Goal: Use online tool/utility: Utilize a website feature to perform a specific function

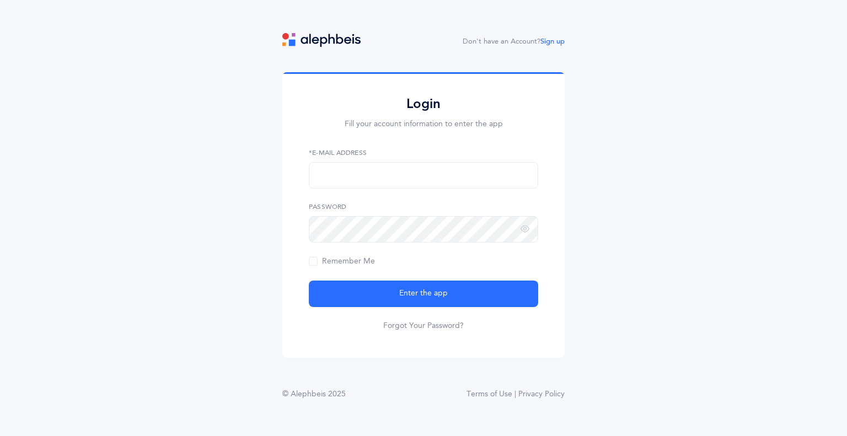
click at [421, 197] on form "*E-Mail Address Password Remember Me Enter the app Forgot Your Password?" at bounding box center [423, 240] width 229 height 184
click at [421, 187] on input "text" at bounding box center [423, 175] width 229 height 26
type input "bergers@manhattanday.org"
click at [386, 242] on form "bergers@manhattanday.org *E-Mail Address Password Remember Me Enter the app For…" at bounding box center [423, 240] width 229 height 184
click at [309, 281] on button "Enter the app" at bounding box center [423, 294] width 229 height 26
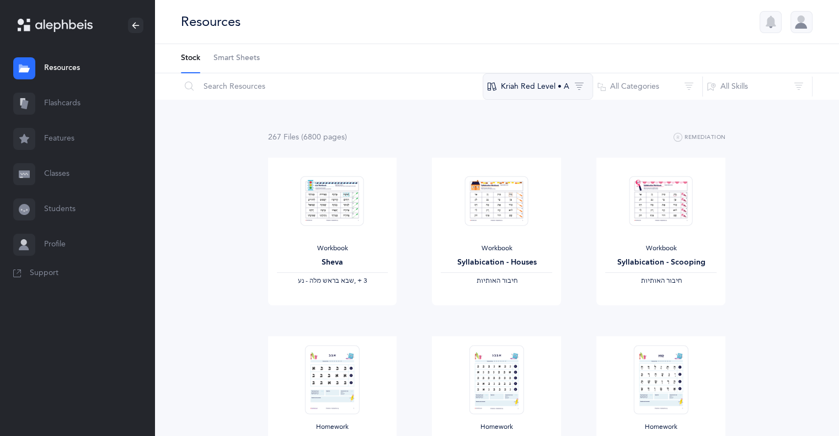
click at [582, 89] on button "Kriah Red Level • A" at bounding box center [538, 86] width 110 height 26
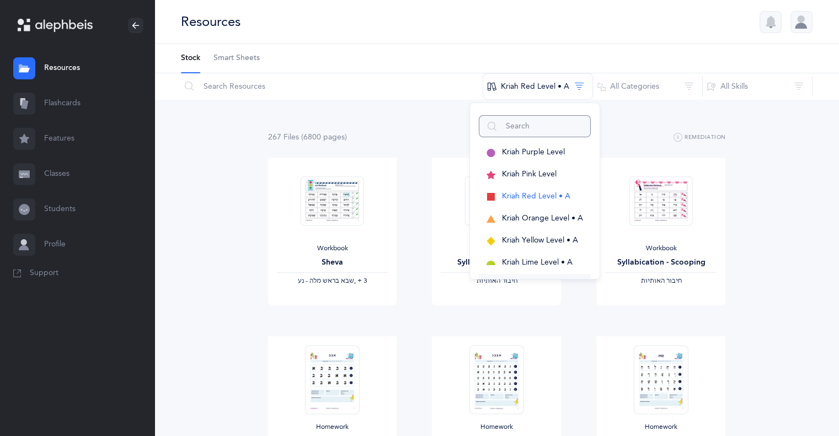
scroll to position [2, 0]
click at [659, 99] on button "All Categories" at bounding box center [647, 86] width 110 height 26
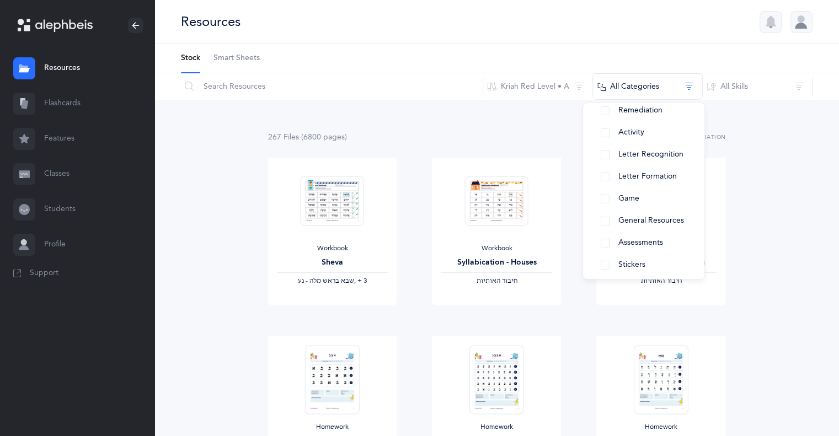
scroll to position [132, 0]
click at [640, 136] on button "Activity" at bounding box center [644, 132] width 104 height 22
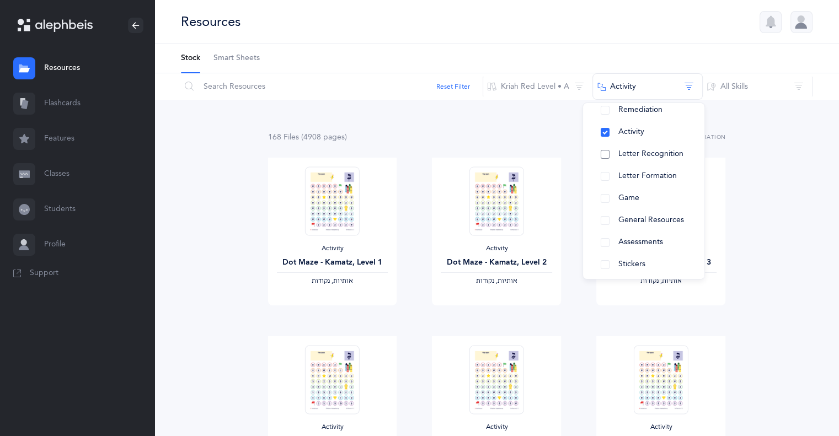
click at [638, 152] on span "Letter Recognition" at bounding box center [650, 153] width 65 height 9
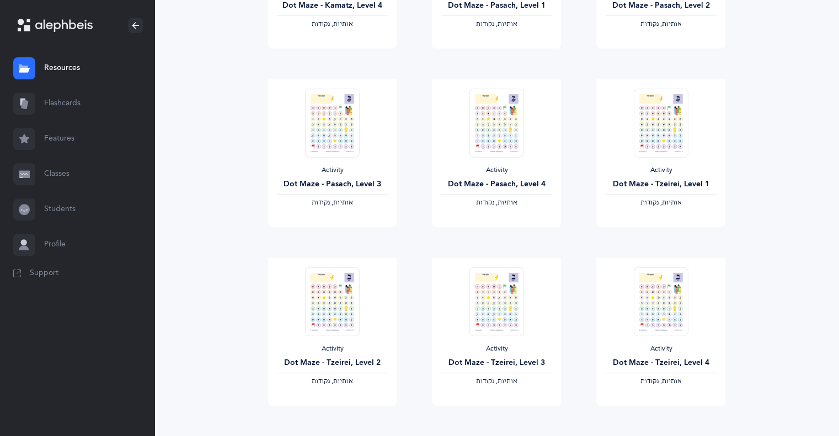
scroll to position [0, 0]
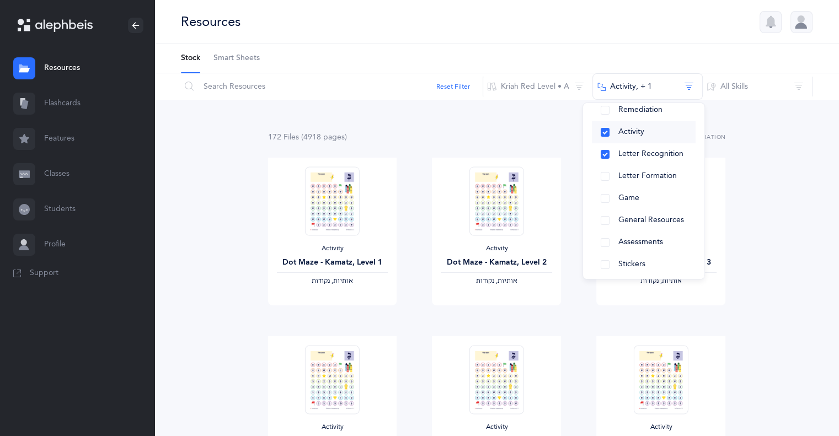
click at [604, 135] on button "Activity" at bounding box center [644, 132] width 104 height 22
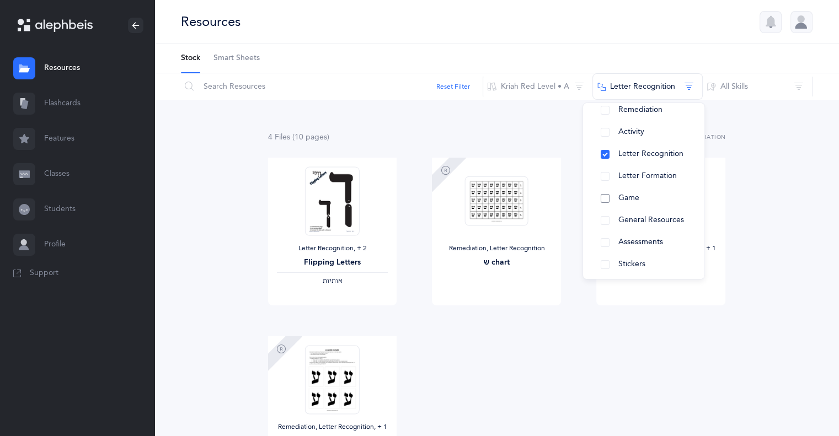
click at [604, 196] on button "Game" at bounding box center [644, 199] width 104 height 22
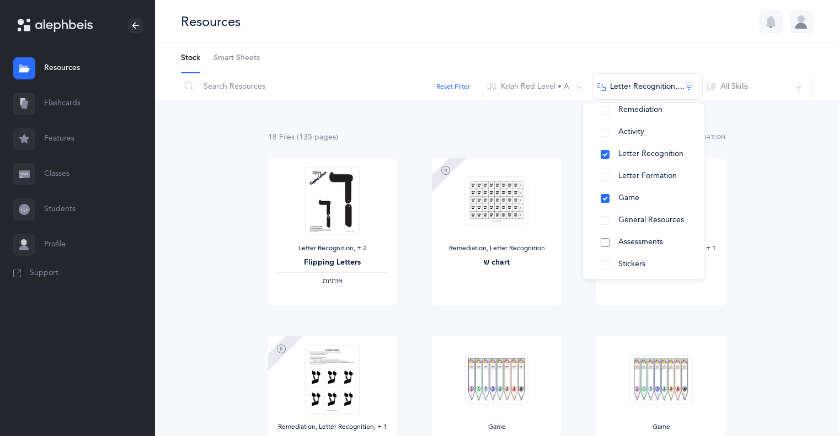
click at [622, 243] on span "Assessments" at bounding box center [640, 242] width 45 height 9
click at [606, 195] on button "Game" at bounding box center [644, 199] width 104 height 22
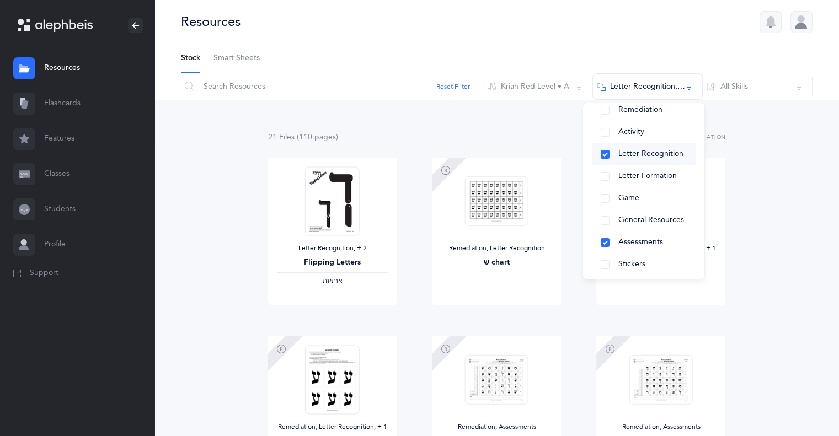
click at [608, 152] on button "Letter Recognition" at bounding box center [644, 154] width 104 height 22
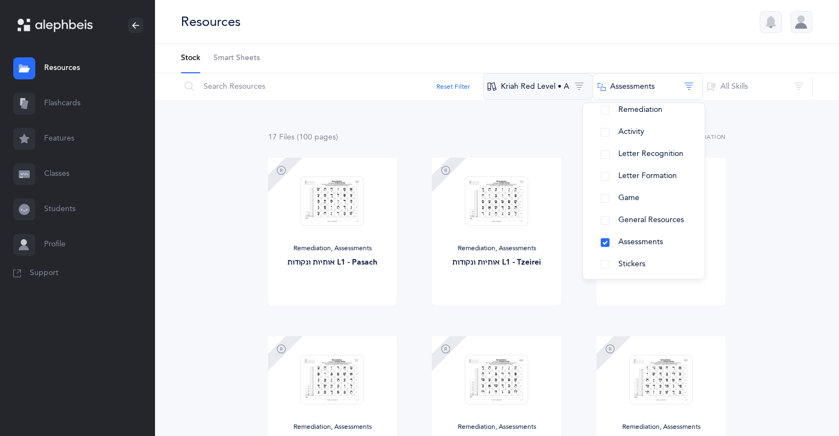
click at [534, 85] on button "Kriah Red Level • A" at bounding box center [538, 86] width 110 height 26
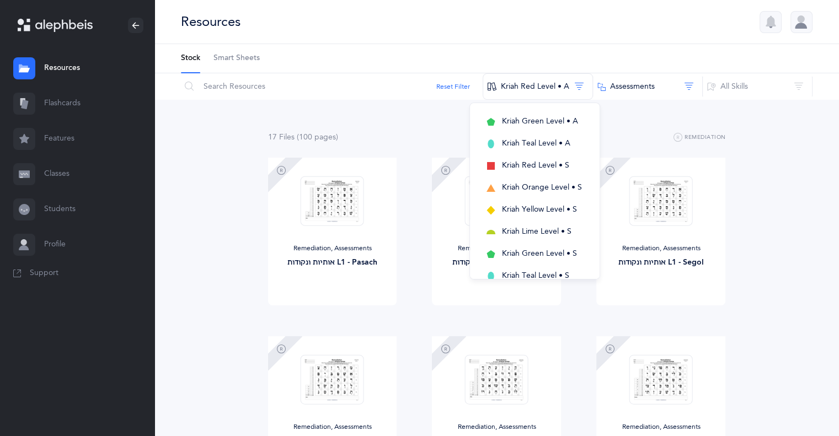
scroll to position [247, 0]
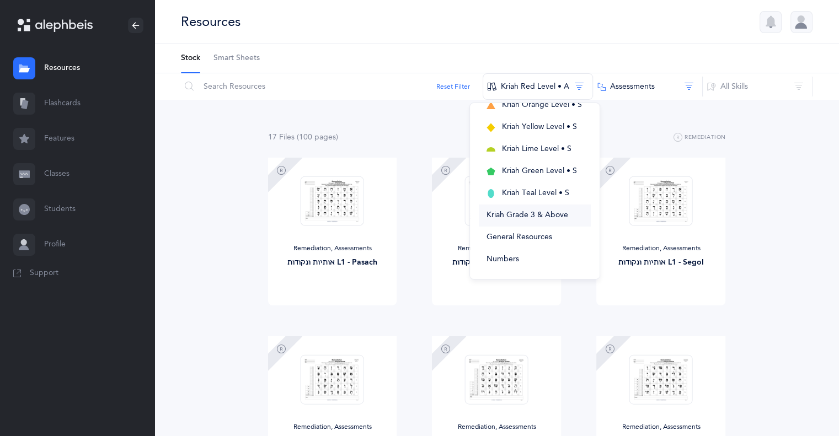
click at [521, 215] on span "Kriah Grade 3 & Above" at bounding box center [527, 215] width 82 height 9
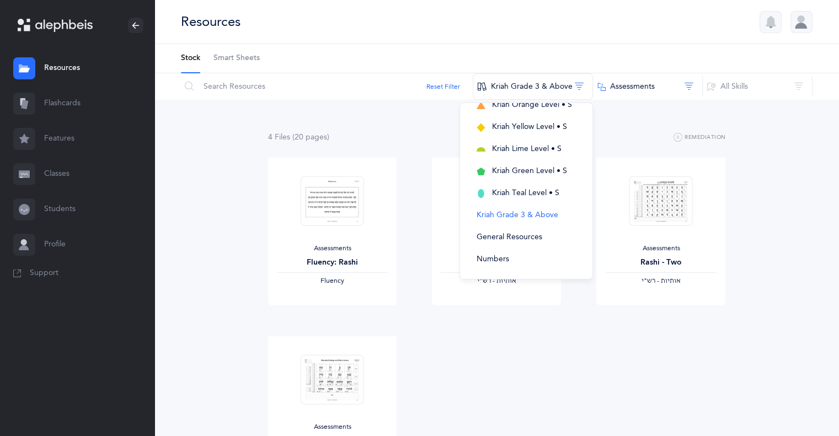
click at [68, 102] on link "Flashcards" at bounding box center [77, 103] width 154 height 35
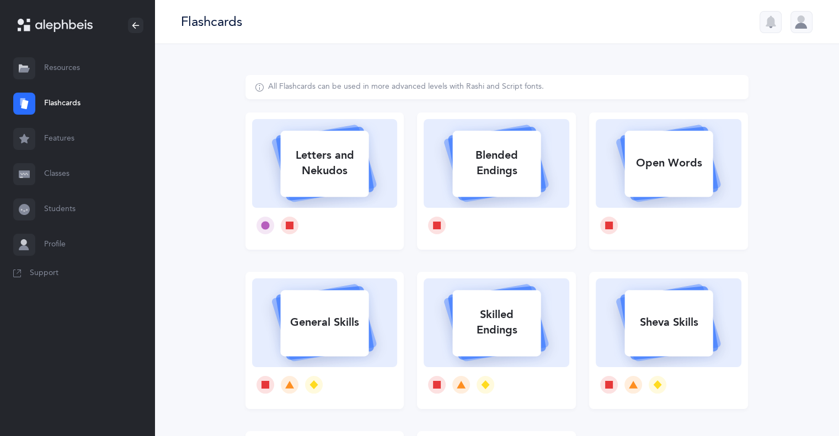
click at [317, 194] on rect at bounding box center [325, 164] width 88 height 66
select select
select select "single"
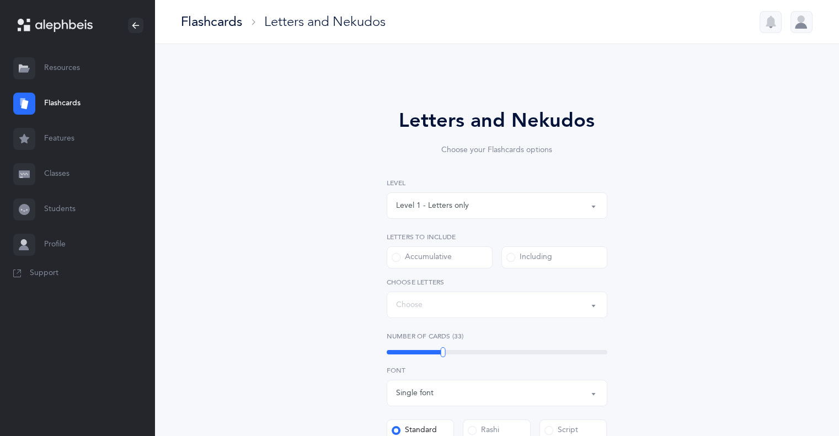
select select "27"
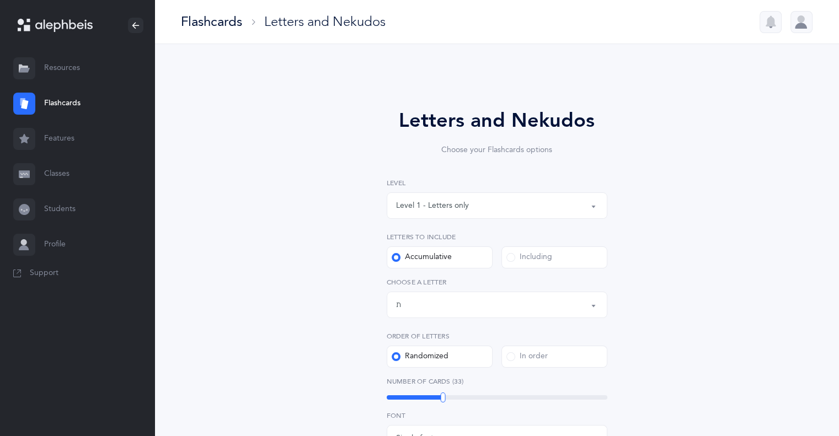
click at [408, 204] on div "Level 1 - Letters only" at bounding box center [432, 206] width 73 height 12
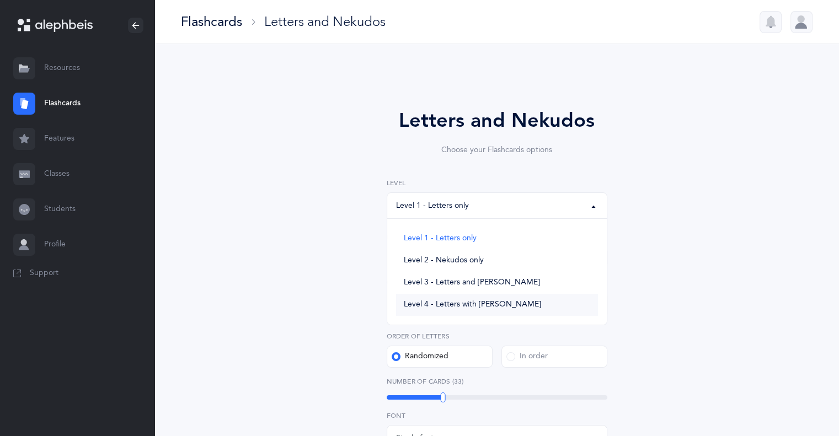
click at [457, 311] on link "Level 4 - Letters with [PERSON_NAME]" at bounding box center [497, 305] width 202 height 22
select select "4"
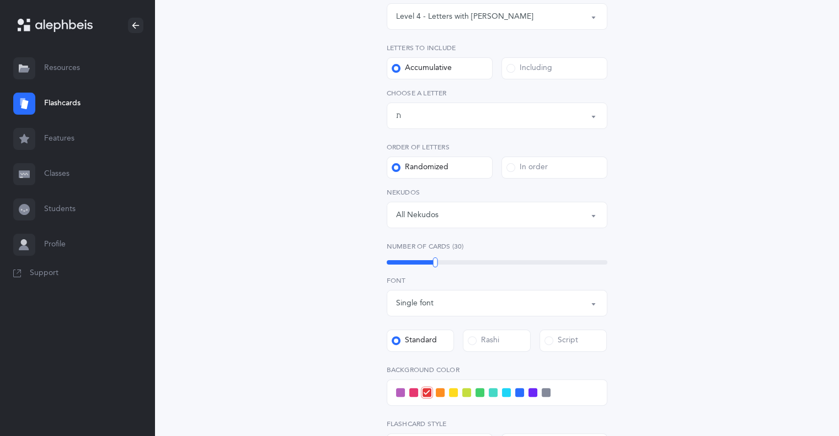
scroll to position [178, 0]
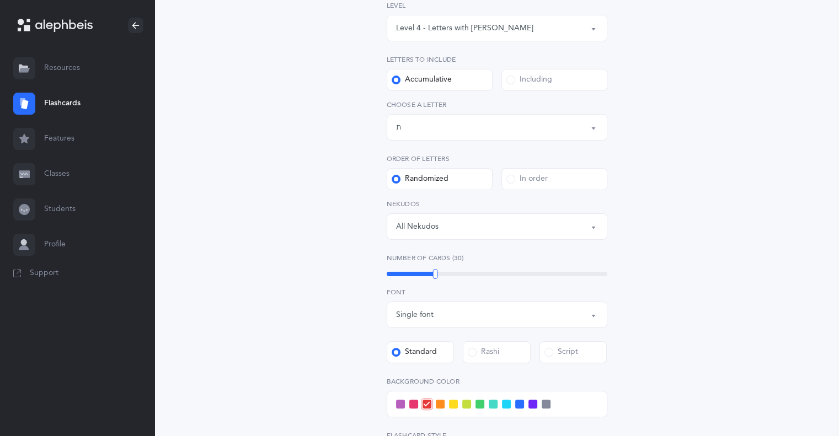
click at [438, 137] on button "Letters up until: ת" at bounding box center [497, 127] width 221 height 26
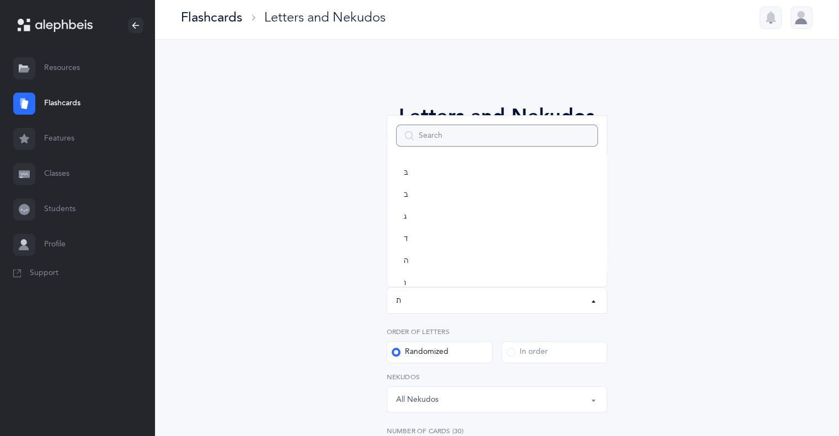
scroll to position [0, 0]
click at [423, 183] on link "א" at bounding box center [497, 175] width 202 height 22
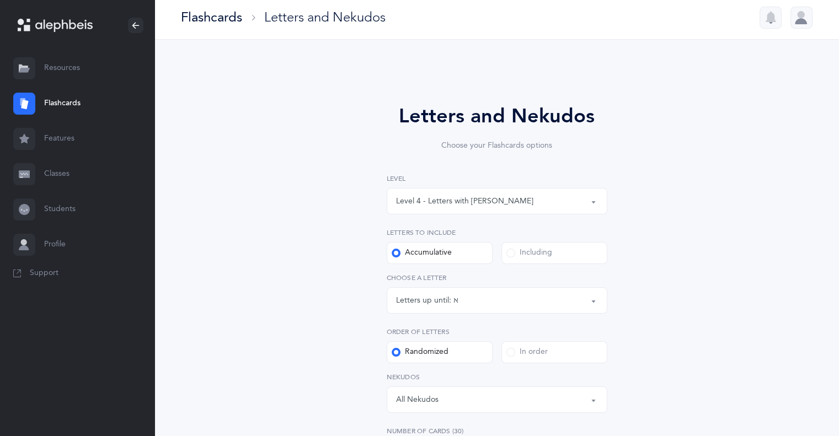
click at [413, 300] on div "Letters up until:" at bounding box center [424, 301] width 57 height 12
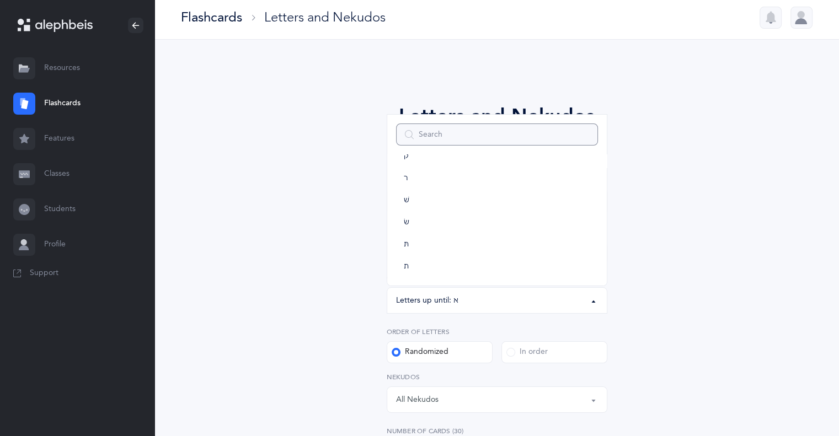
scroll to position [395, 0]
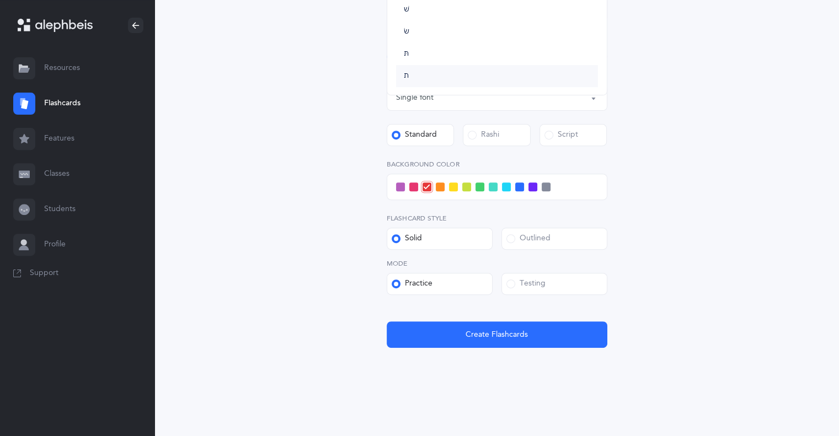
click at [434, 81] on link "ת" at bounding box center [497, 76] width 202 height 22
select select "27"
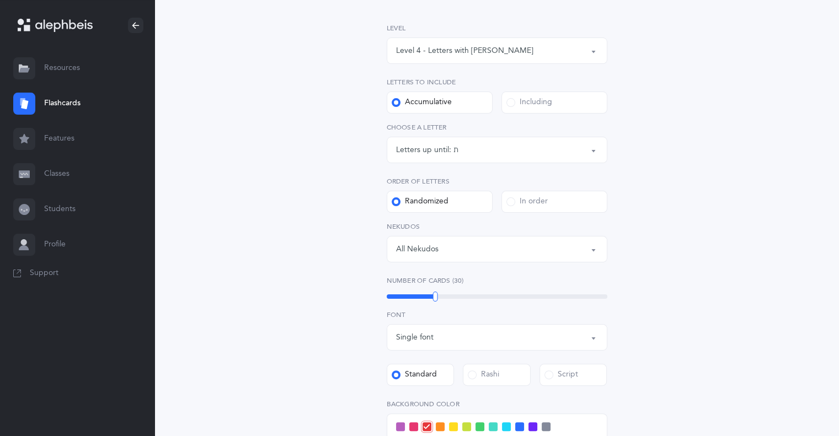
scroll to position [230, 0]
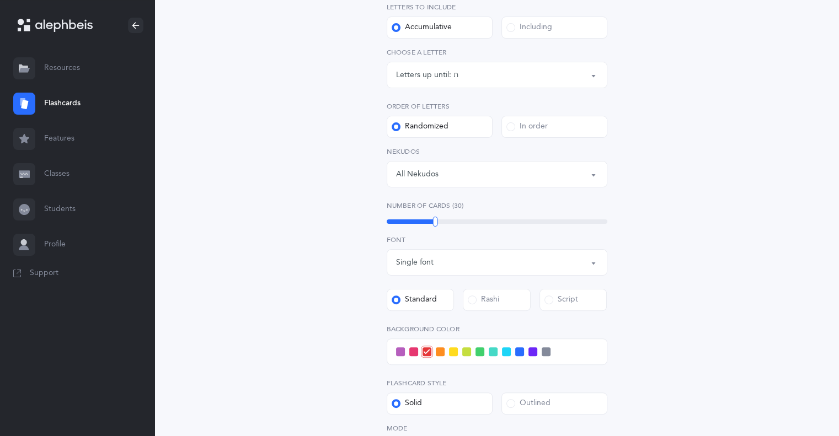
click at [437, 215] on div "Number of Cards (30) 30" at bounding box center [497, 213] width 221 height 25
click at [441, 220] on div "32" at bounding box center [497, 222] width 221 height 4
click at [453, 224] on div "37" at bounding box center [497, 221] width 221 height 9
drag, startPoint x: 453, startPoint y: 224, endPoint x: 436, endPoint y: 226, distance: 17.7
click at [436, 226] on div at bounding box center [436, 222] width 5 height 10
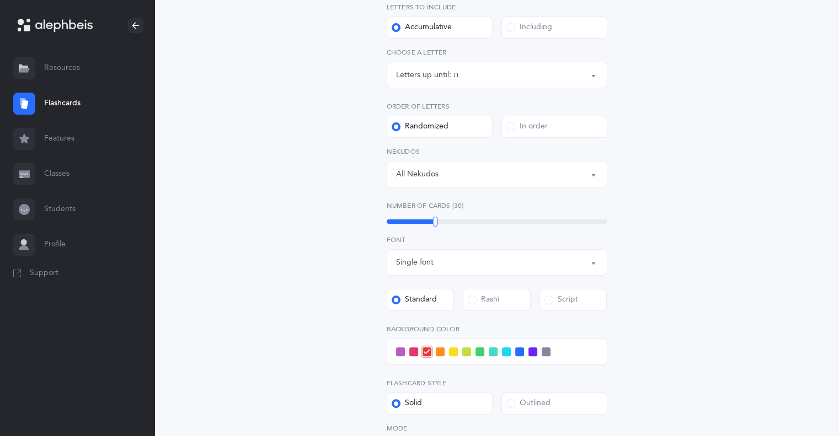
click at [334, 269] on div "Letters and Nekudos Choose your Flashcards options Level 1 - Letters only Level…" at bounding box center [496, 201] width 503 height 712
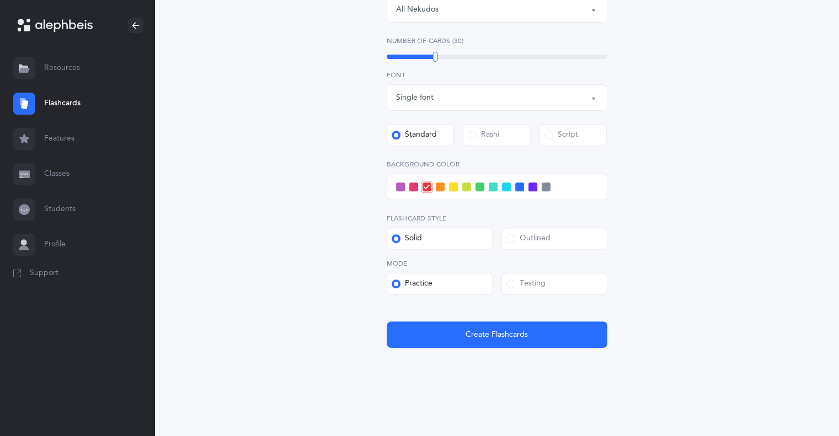
scroll to position [366, 0]
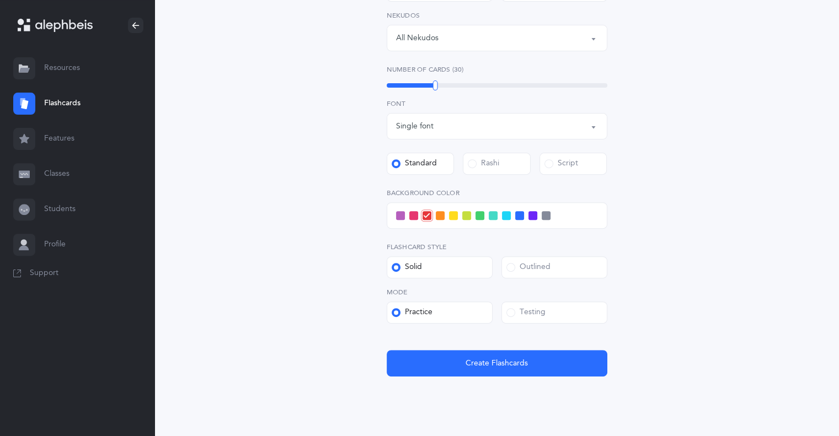
click at [505, 217] on span at bounding box center [506, 215] width 9 height 9
click at [0, 0] on input "checkbox" at bounding box center [0, 0] width 0 height 0
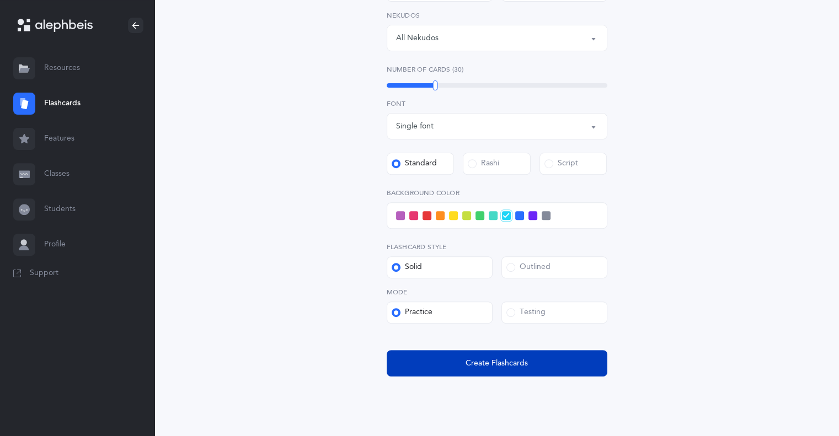
click at [451, 358] on button "Create Flashcards" at bounding box center [497, 363] width 221 height 26
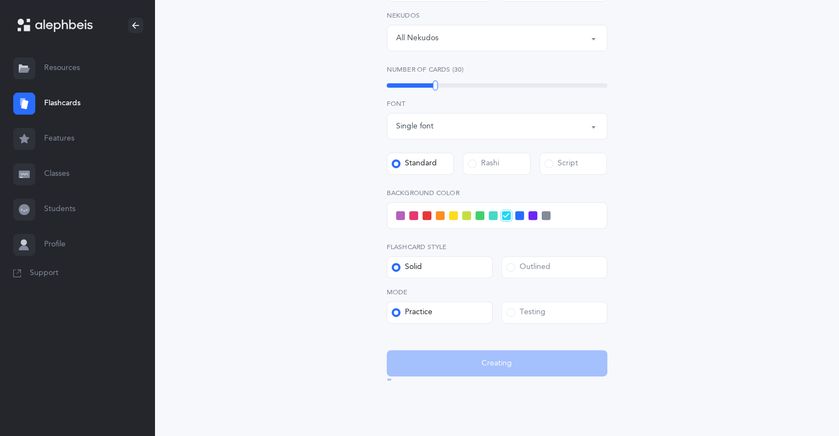
scroll to position [0, 0]
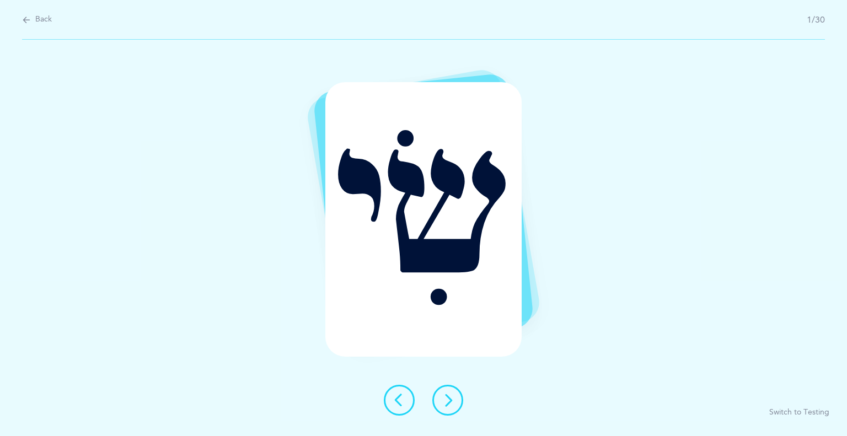
click at [450, 405] on icon at bounding box center [447, 400] width 13 height 13
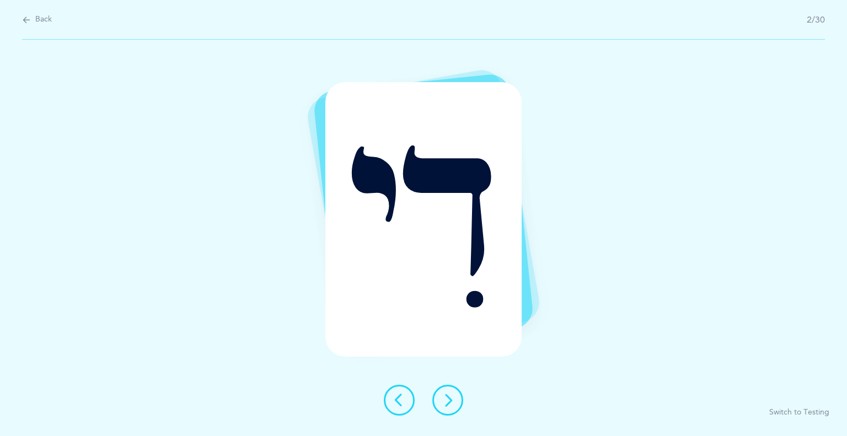
click at [450, 405] on icon at bounding box center [447, 400] width 13 height 13
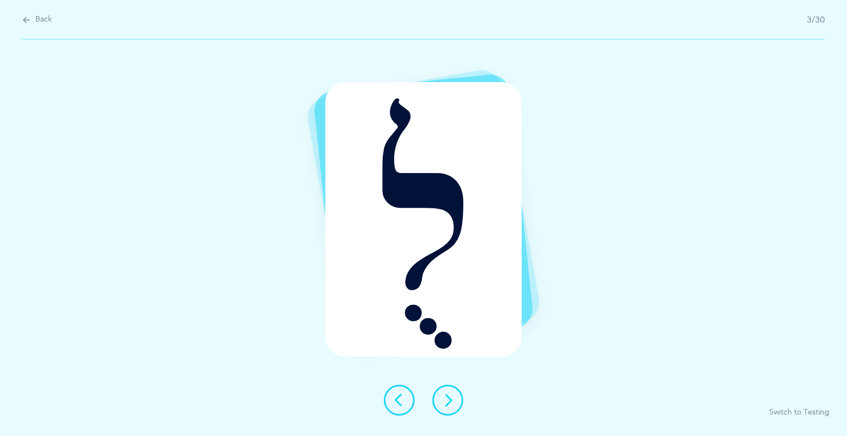
click at [450, 405] on icon at bounding box center [447, 400] width 13 height 13
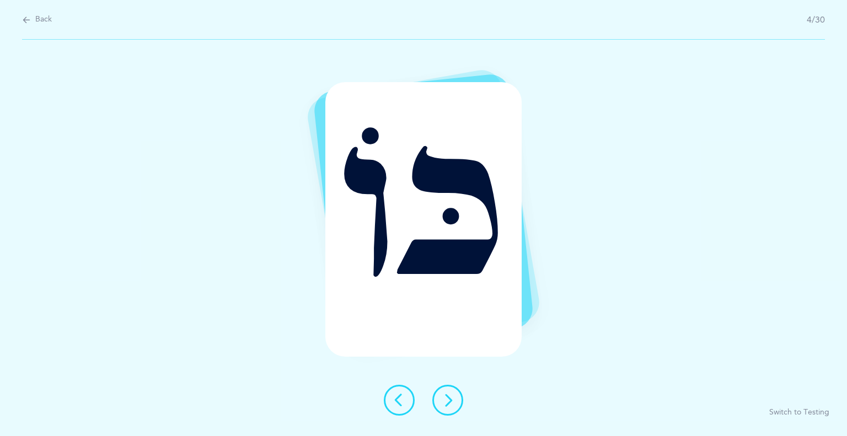
click at [450, 405] on icon at bounding box center [447, 400] width 13 height 13
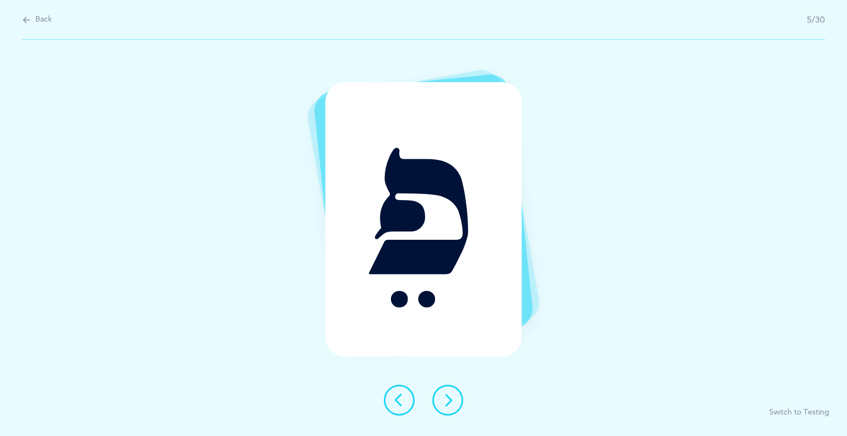
click at [450, 405] on icon at bounding box center [447, 400] width 13 height 13
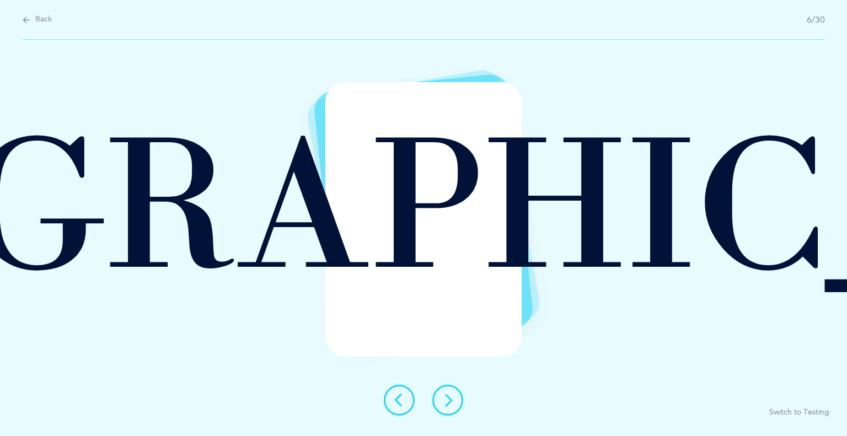
click at [450, 405] on icon at bounding box center [447, 400] width 13 height 13
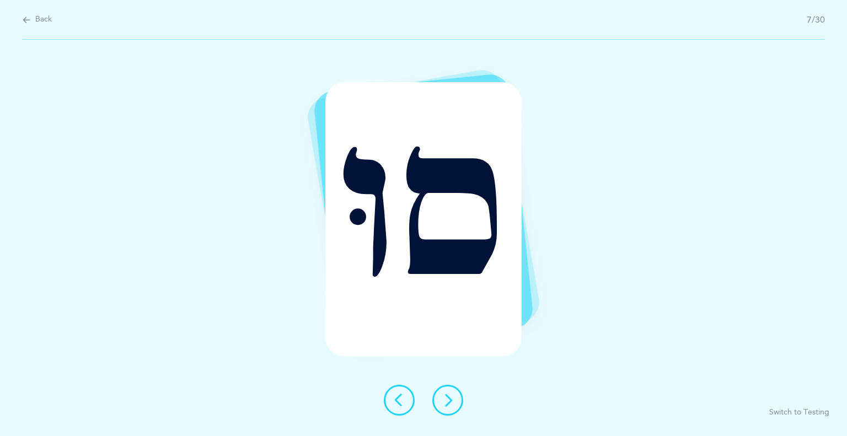
click at [406, 409] on button at bounding box center [399, 400] width 31 height 31
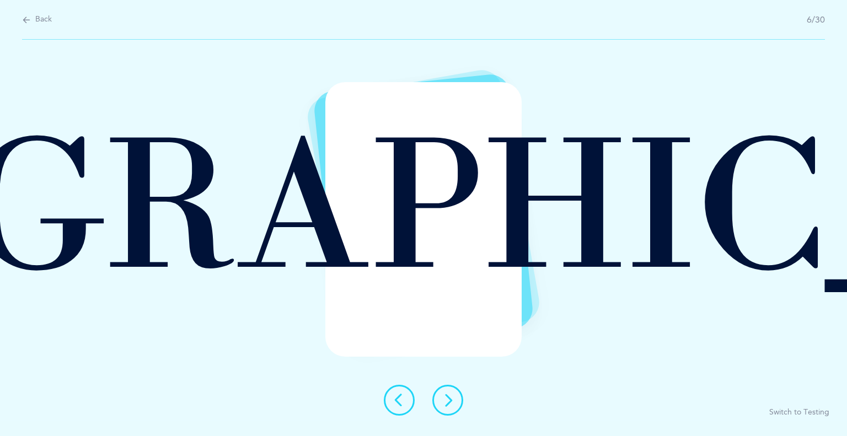
click at [461, 403] on button at bounding box center [447, 400] width 31 height 31
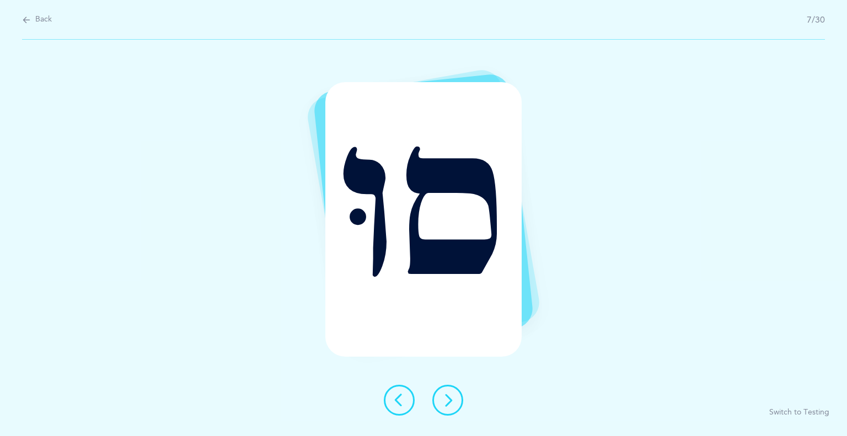
click at [454, 402] on button at bounding box center [447, 400] width 31 height 31
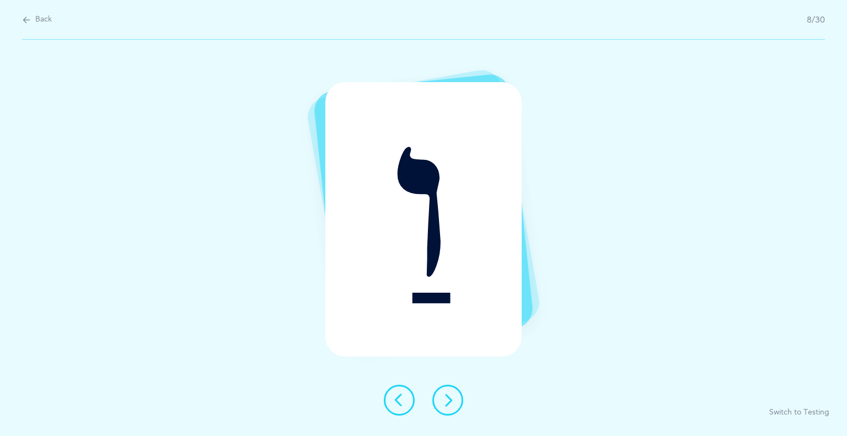
click at [454, 402] on button at bounding box center [447, 400] width 31 height 31
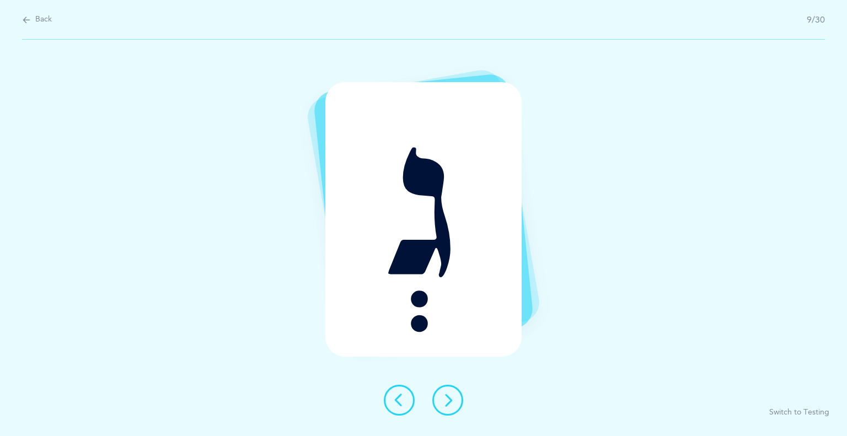
click at [454, 402] on button at bounding box center [447, 400] width 31 height 31
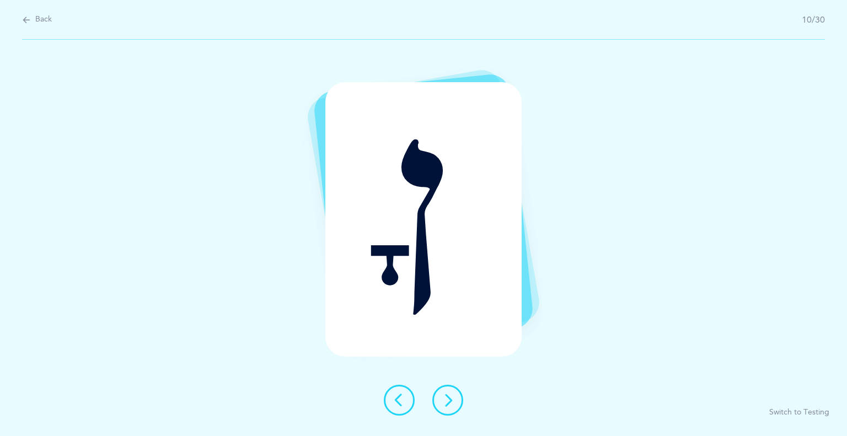
click at [454, 402] on button at bounding box center [447, 400] width 31 height 31
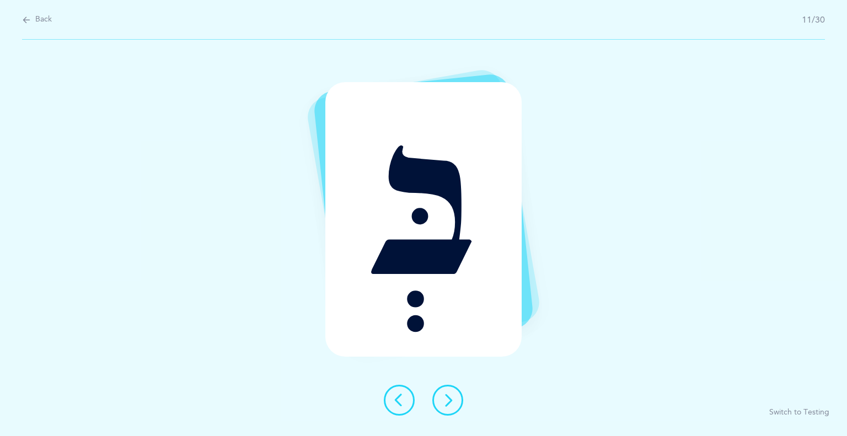
click at [454, 402] on button at bounding box center [447, 400] width 31 height 31
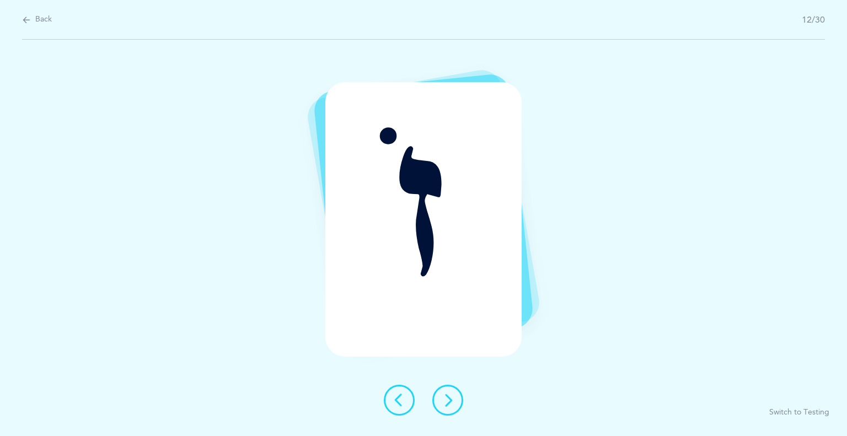
click at [454, 402] on button at bounding box center [447, 400] width 31 height 31
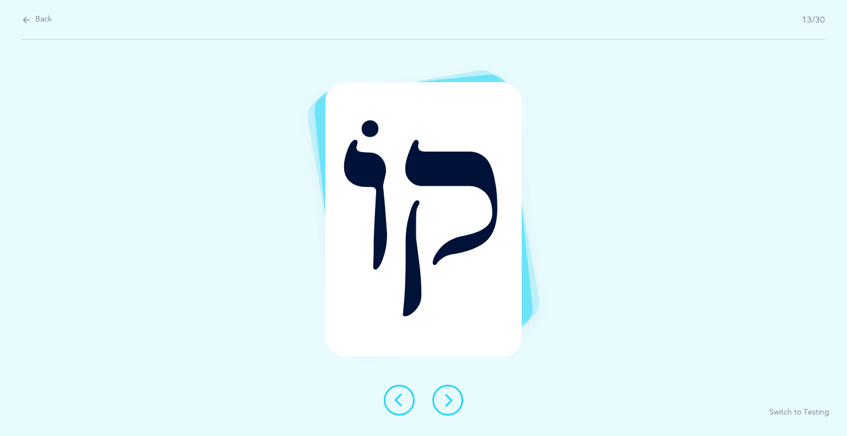
click at [454, 402] on button at bounding box center [447, 400] width 31 height 31
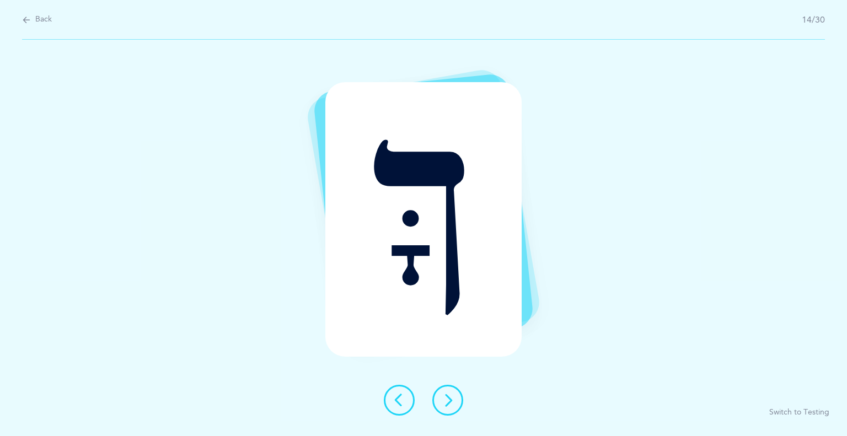
click at [454, 402] on button at bounding box center [447, 400] width 31 height 31
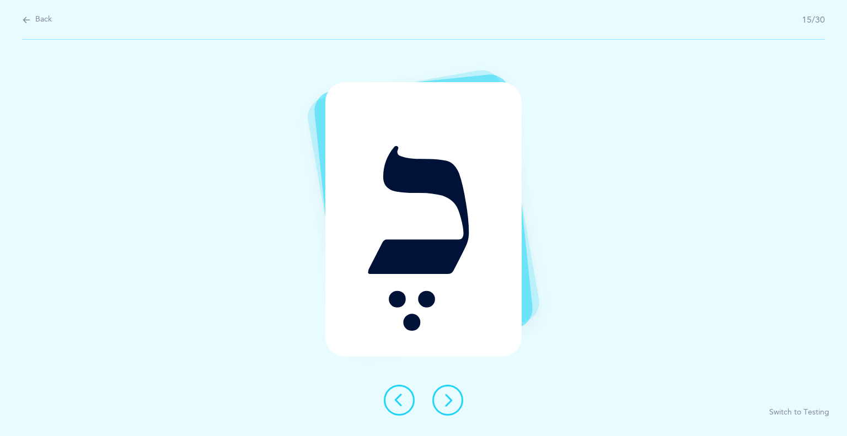
click at [454, 402] on button at bounding box center [447, 400] width 31 height 31
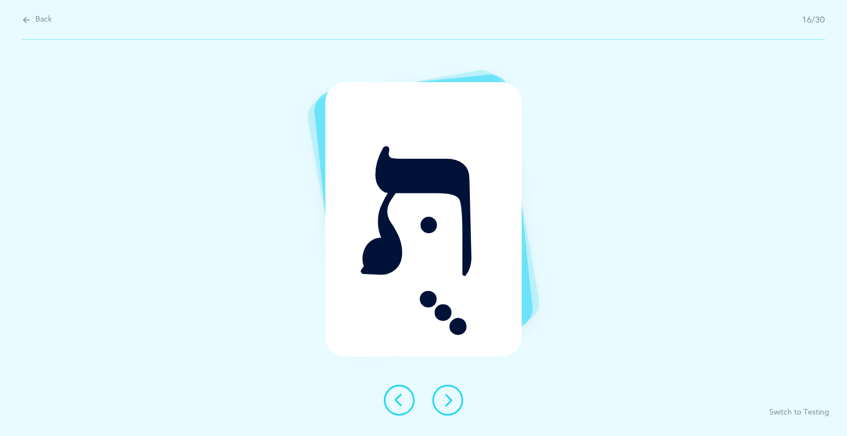
click at [454, 402] on button at bounding box center [447, 400] width 31 height 31
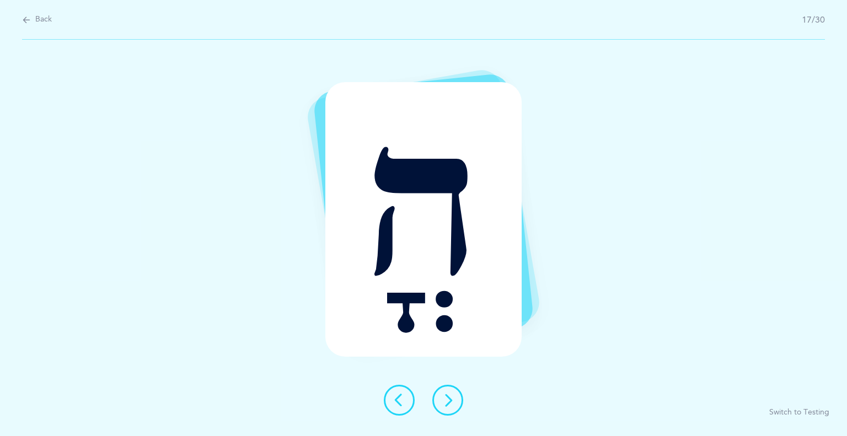
click at [454, 402] on button at bounding box center [447, 400] width 31 height 31
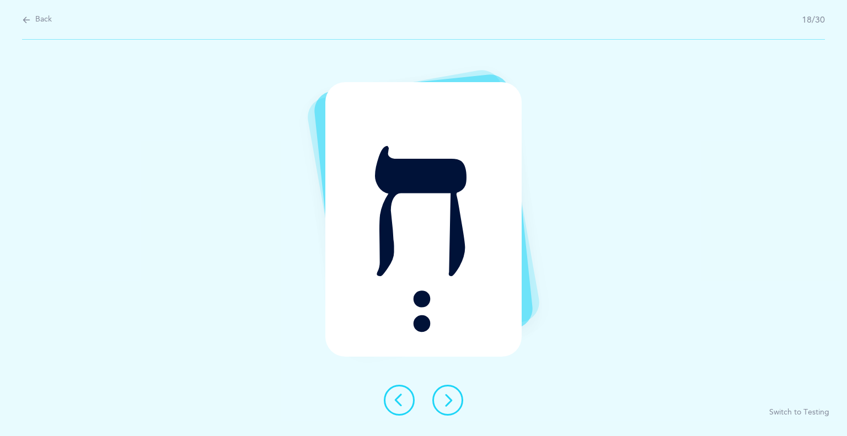
click at [454, 402] on button at bounding box center [447, 400] width 31 height 31
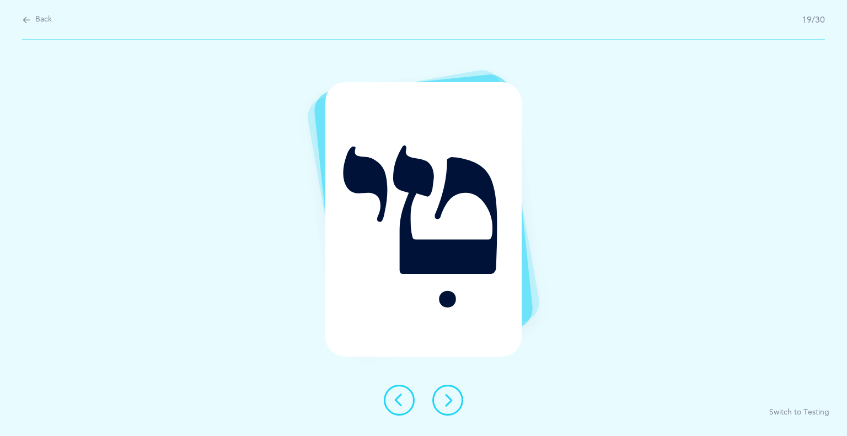
click at [454, 402] on button at bounding box center [447, 400] width 31 height 31
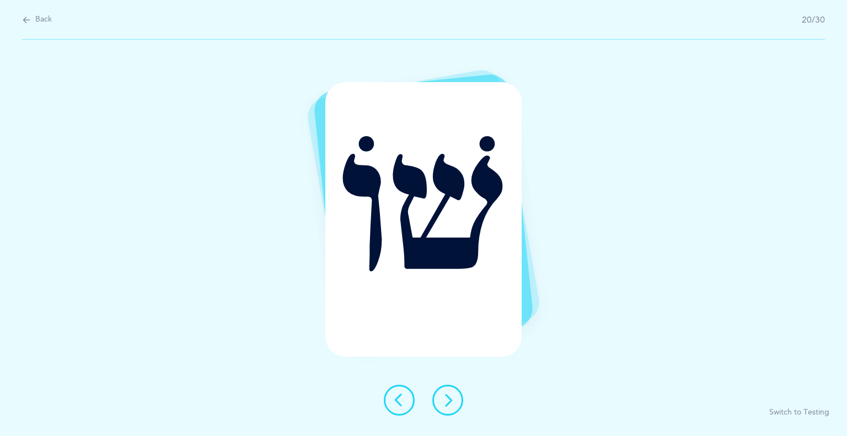
click at [454, 402] on button at bounding box center [447, 400] width 31 height 31
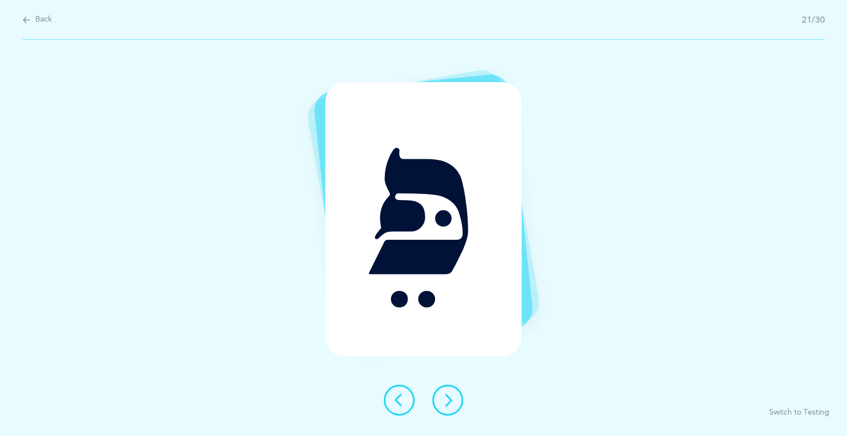
click at [454, 402] on button at bounding box center [447, 400] width 31 height 31
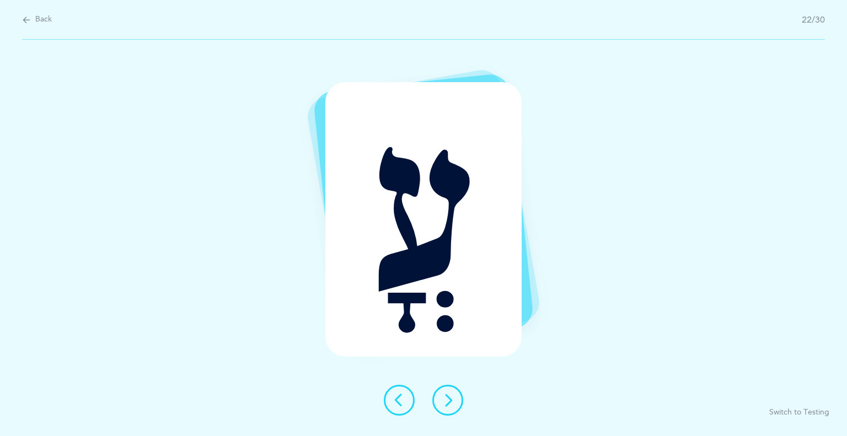
click at [454, 402] on button at bounding box center [447, 400] width 31 height 31
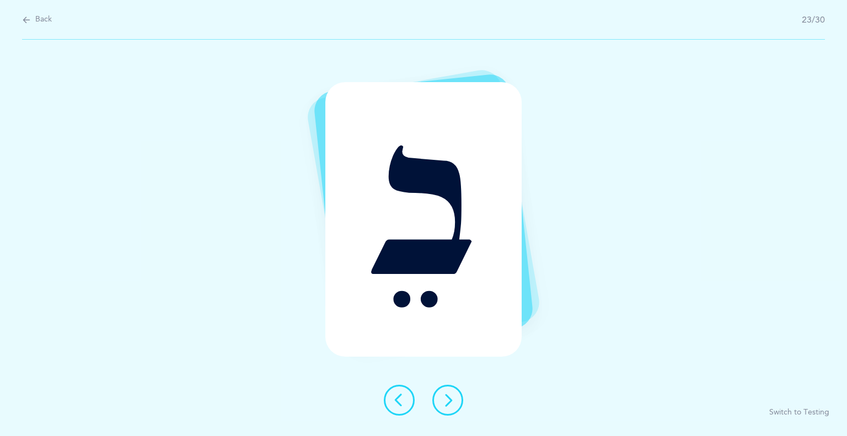
click at [454, 402] on button at bounding box center [447, 400] width 31 height 31
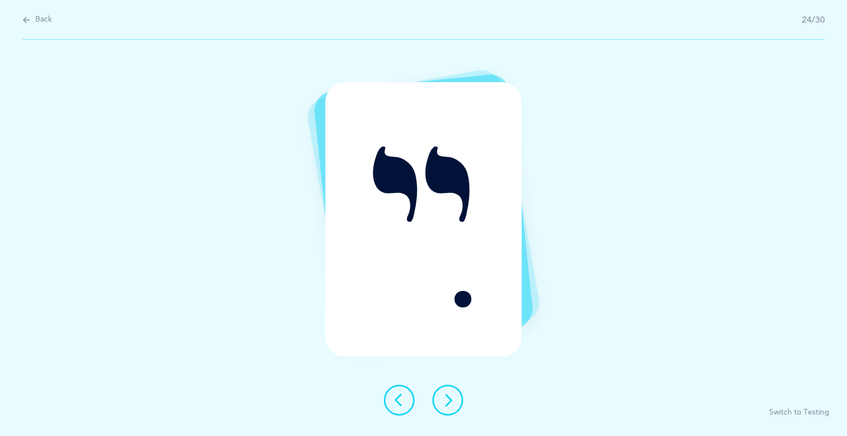
click at [454, 402] on button at bounding box center [447, 400] width 31 height 31
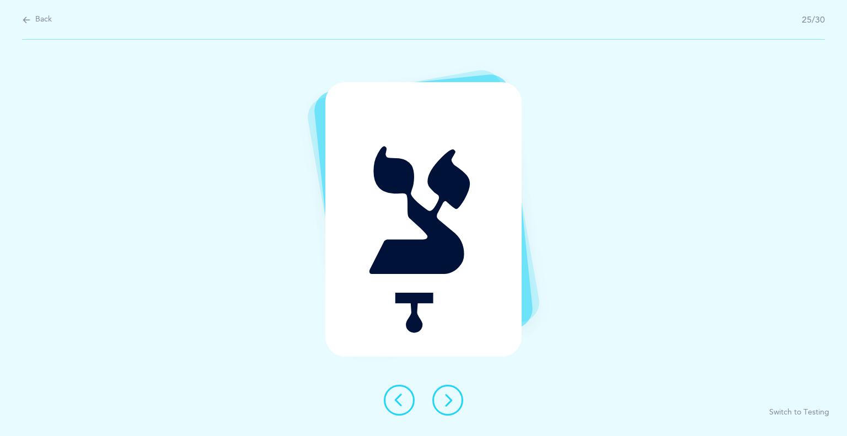
click at [454, 402] on button at bounding box center [447, 400] width 31 height 31
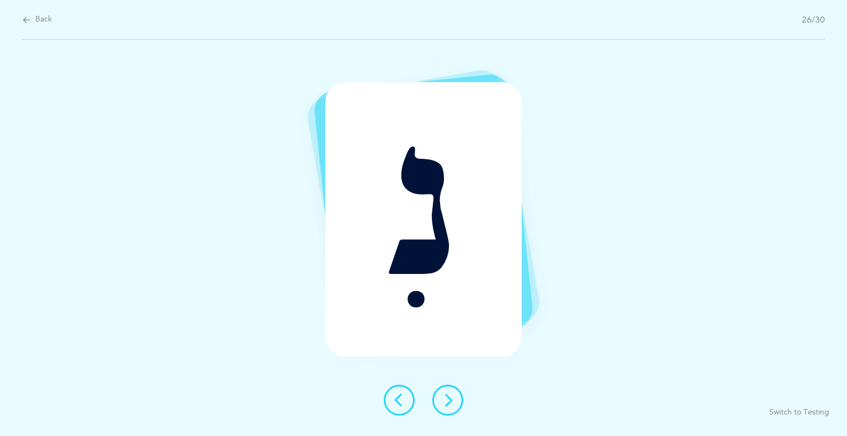
click at [458, 407] on button at bounding box center [447, 400] width 31 height 31
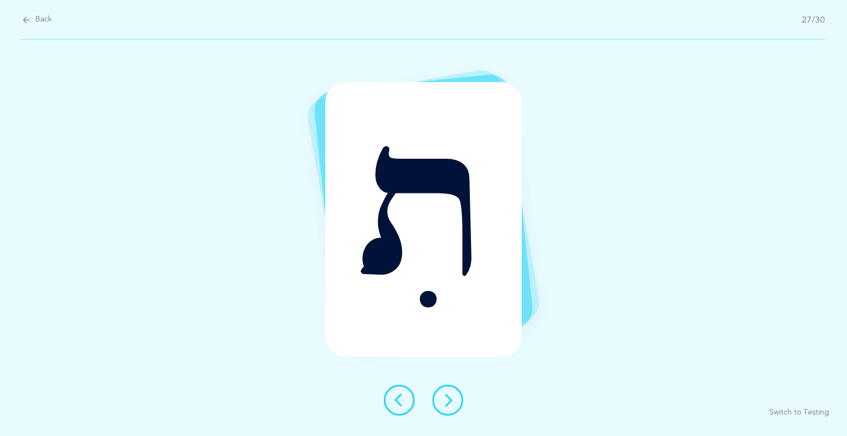
click at [458, 407] on button at bounding box center [447, 400] width 31 height 31
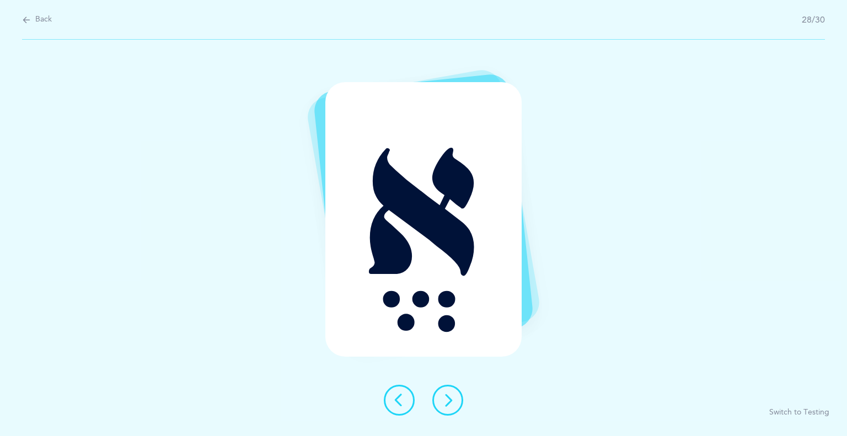
click at [458, 407] on button at bounding box center [447, 400] width 31 height 31
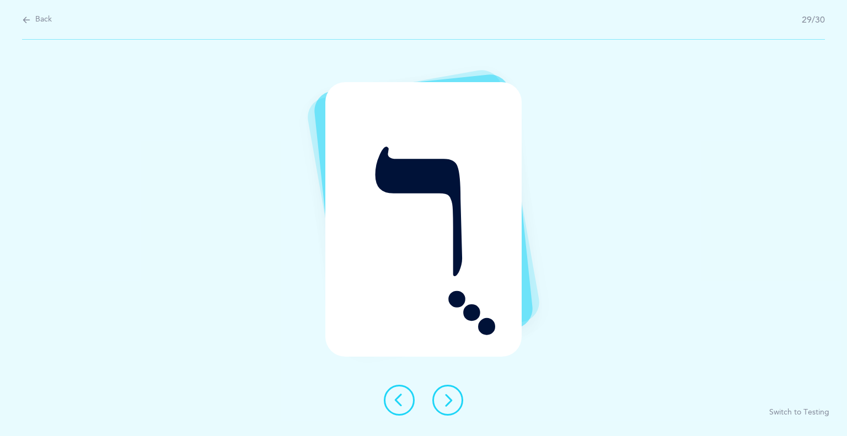
click at [458, 407] on button at bounding box center [447, 400] width 31 height 31
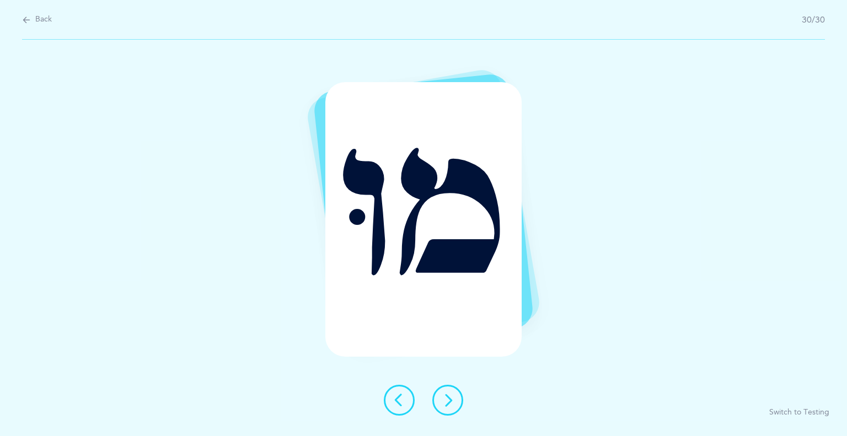
click at [458, 407] on button at bounding box center [447, 400] width 31 height 31
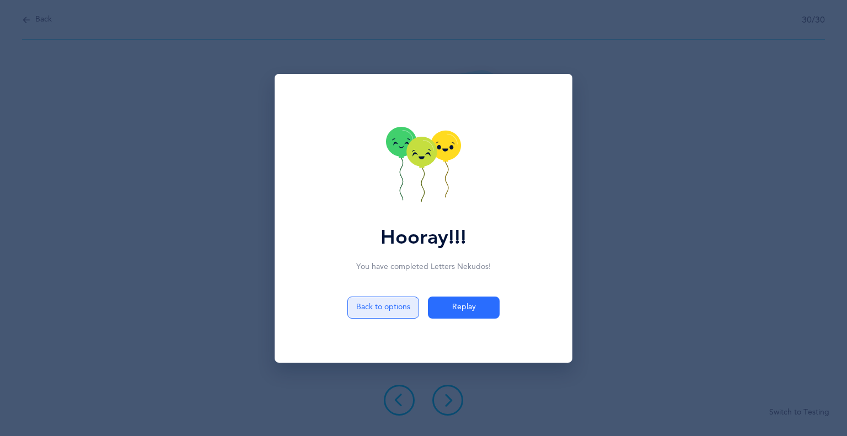
click at [395, 311] on button "Back to options" at bounding box center [383, 308] width 72 height 22
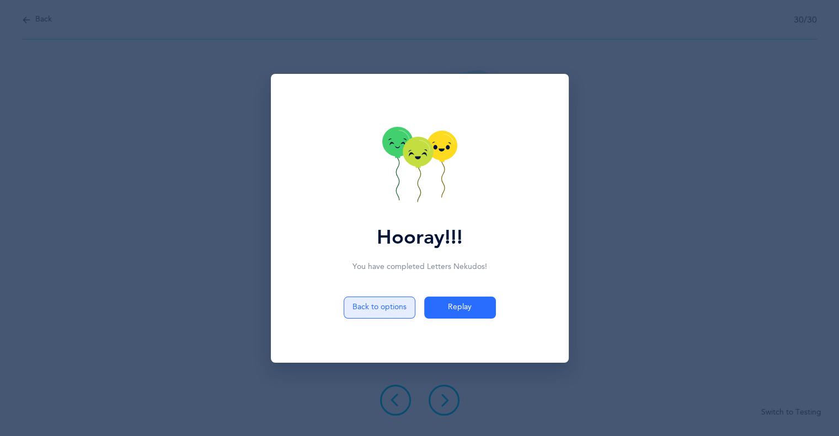
select select "4"
select select "27"
select select "single"
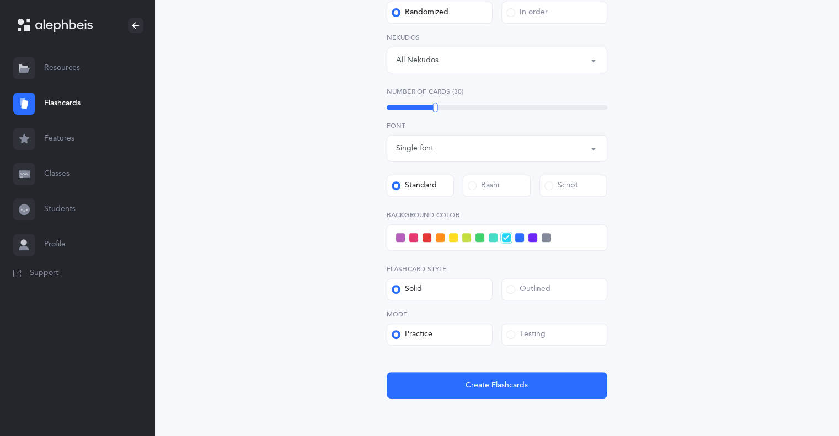
scroll to position [395, 0]
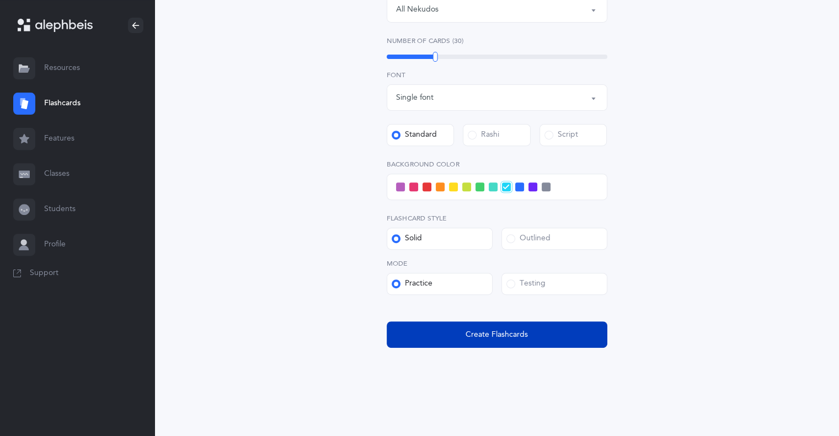
click at [454, 338] on button "Create Flashcards" at bounding box center [497, 335] width 221 height 26
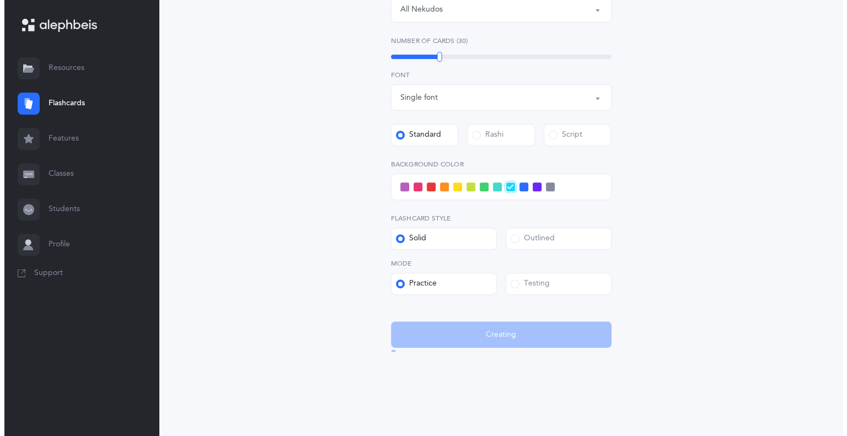
scroll to position [0, 0]
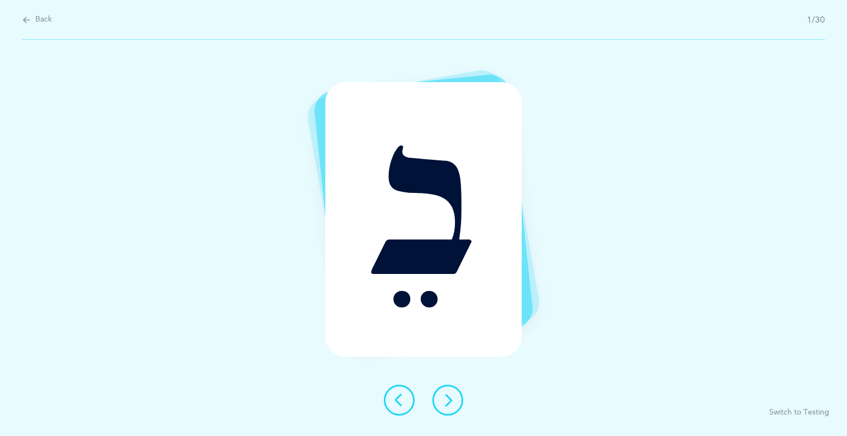
click at [805, 414] on button "Switch to Testing" at bounding box center [799, 413] width 60 height 11
click at [473, 397] on icon at bounding box center [471, 400] width 13 height 13
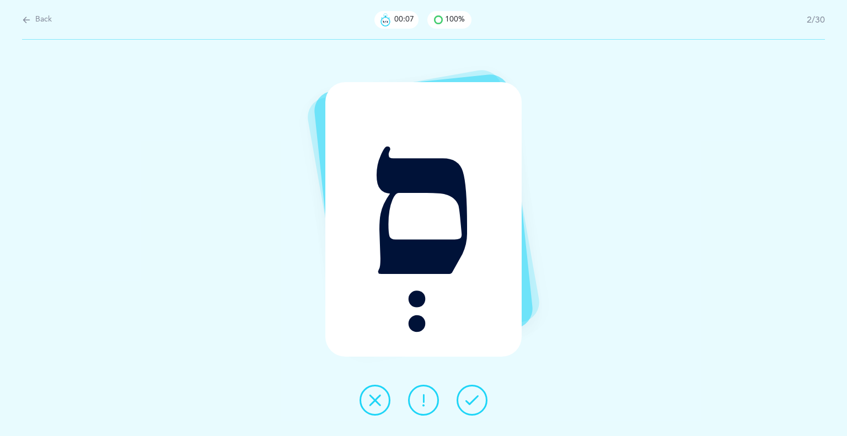
click at [474, 403] on icon at bounding box center [471, 400] width 13 height 13
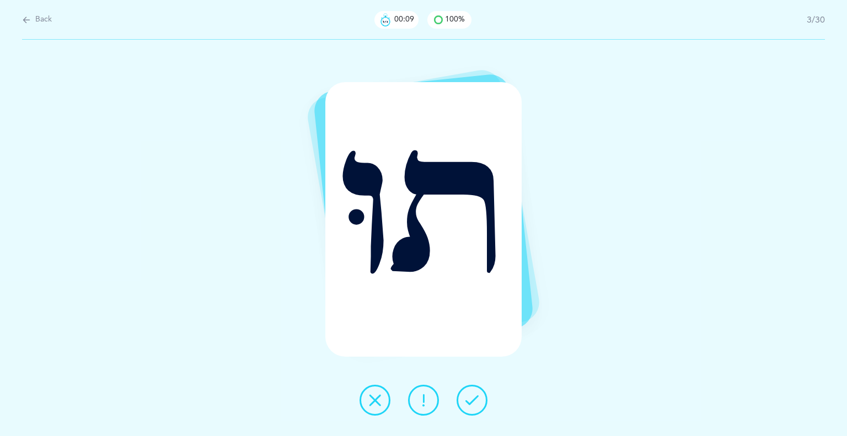
click at [477, 409] on button at bounding box center [472, 400] width 31 height 31
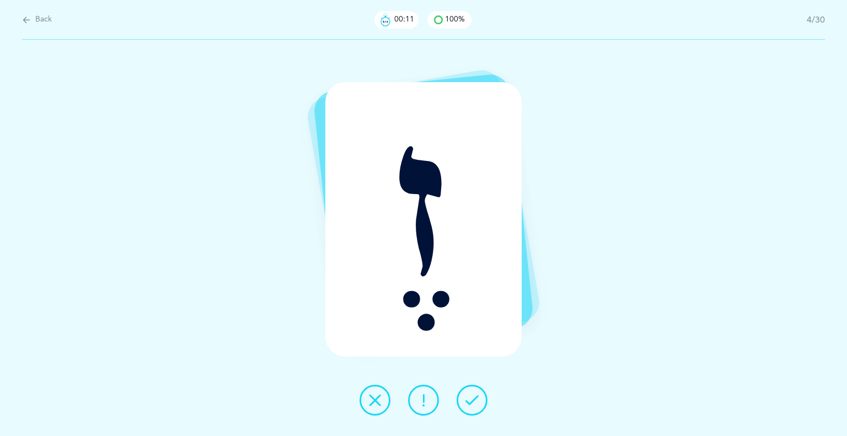
click at [469, 401] on icon at bounding box center [471, 400] width 13 height 13
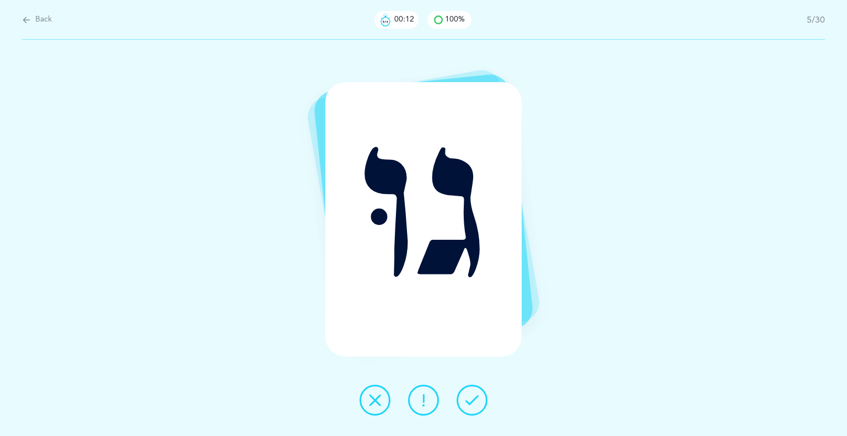
click at [470, 405] on icon at bounding box center [471, 400] width 13 height 13
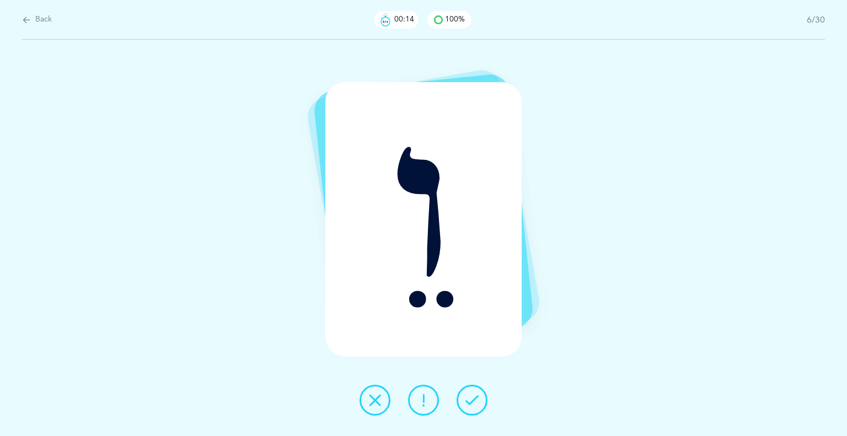
click at [470, 410] on button at bounding box center [472, 400] width 31 height 31
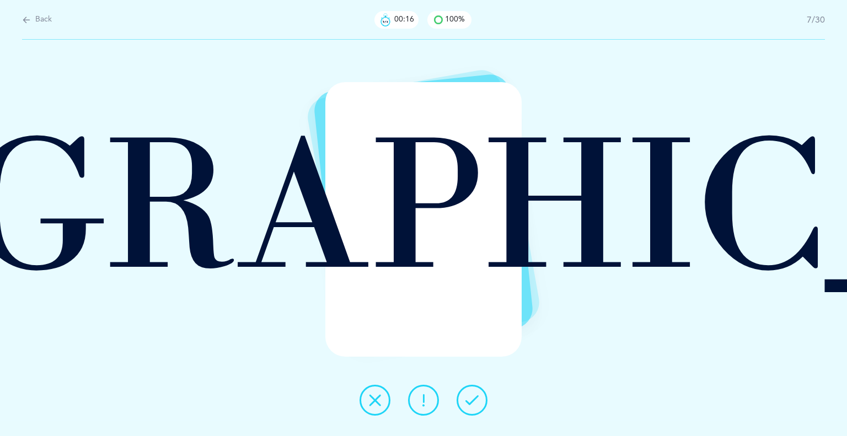
click at [470, 414] on button at bounding box center [472, 400] width 31 height 31
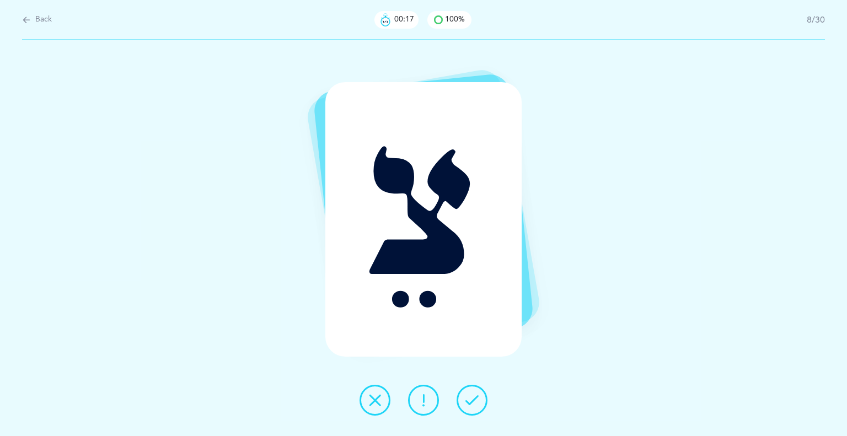
click at [469, 413] on button at bounding box center [472, 400] width 31 height 31
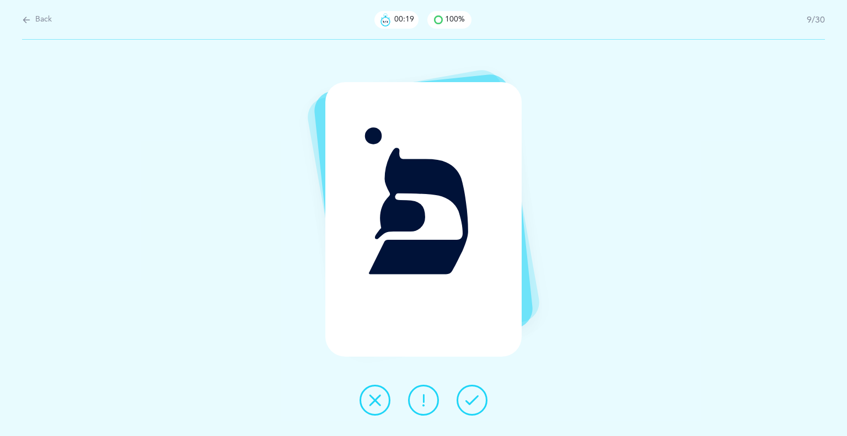
click at [470, 412] on button at bounding box center [472, 400] width 31 height 31
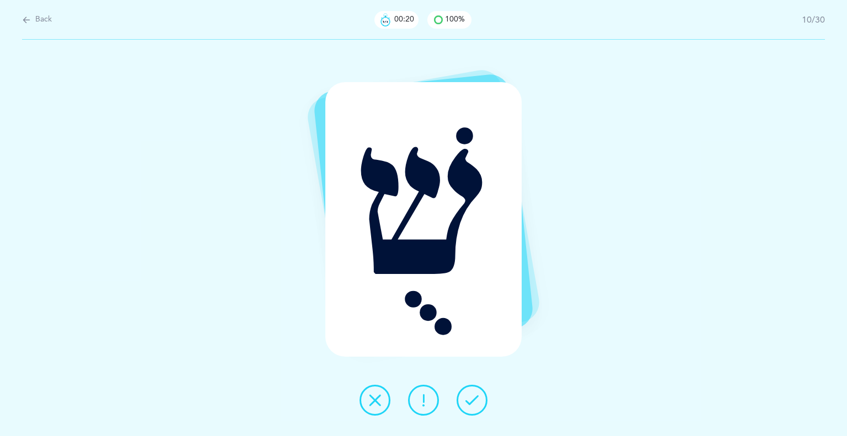
click at [470, 412] on button at bounding box center [472, 400] width 31 height 31
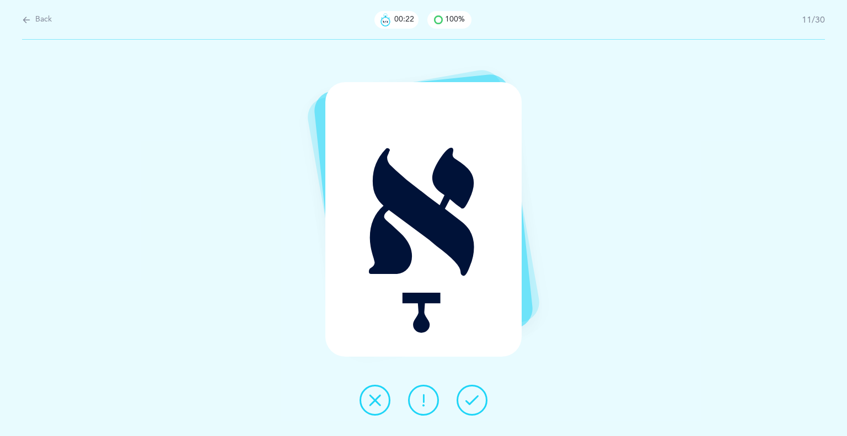
click at [470, 410] on button at bounding box center [472, 400] width 31 height 31
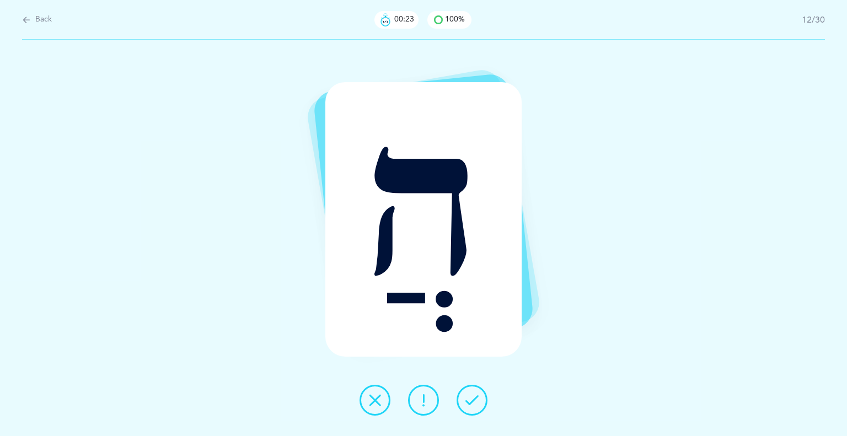
click at [470, 410] on button at bounding box center [472, 400] width 31 height 31
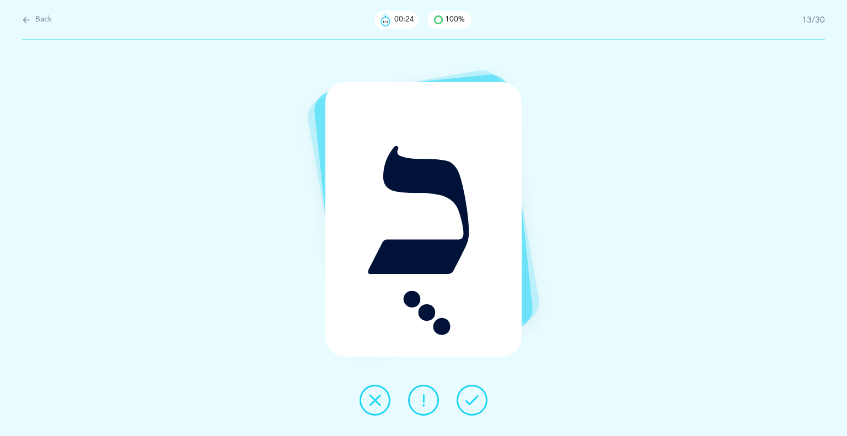
click at [470, 410] on button at bounding box center [472, 400] width 31 height 31
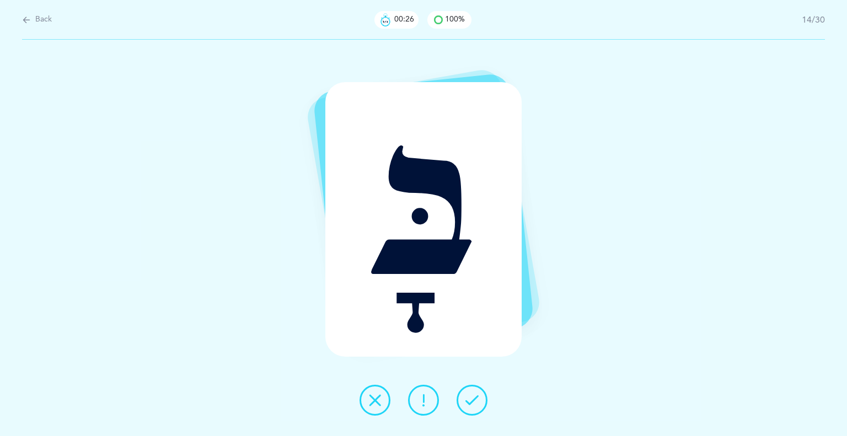
click at [470, 410] on button at bounding box center [472, 400] width 31 height 31
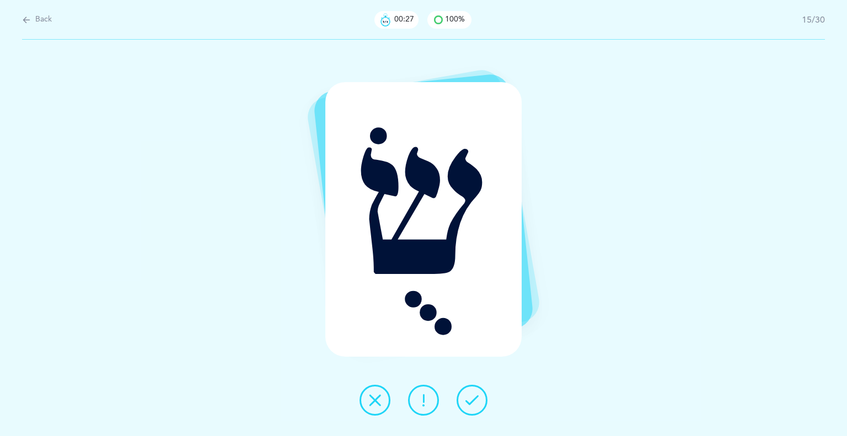
click at [470, 410] on button at bounding box center [472, 400] width 31 height 31
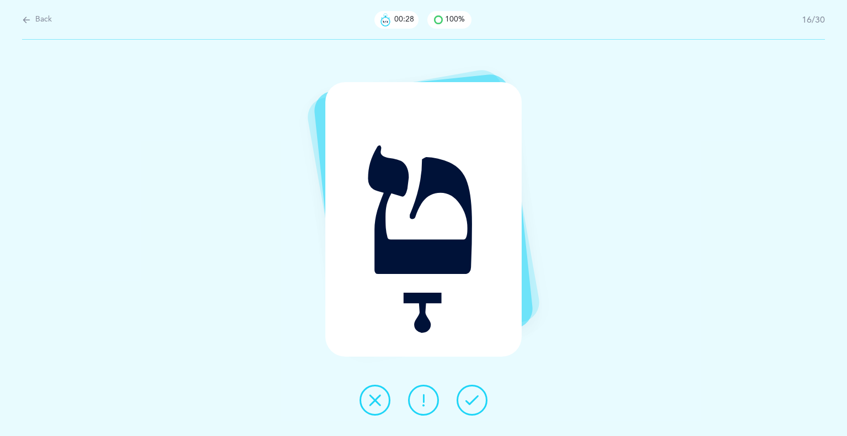
click at [470, 410] on button at bounding box center [472, 400] width 31 height 31
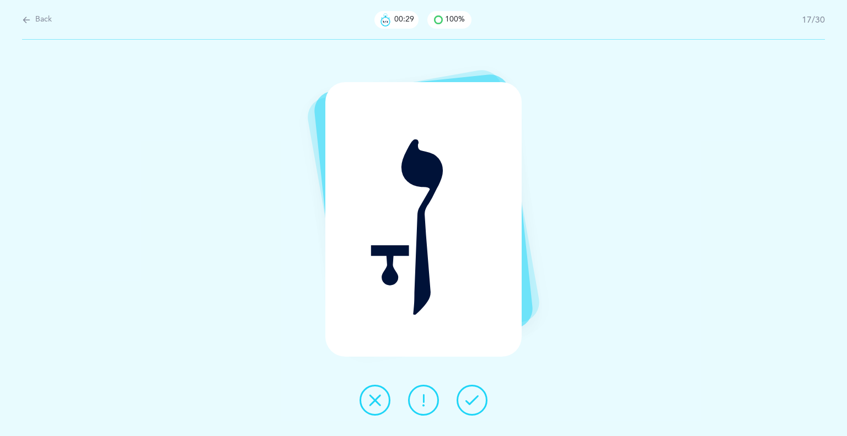
click at [470, 410] on button at bounding box center [472, 400] width 31 height 31
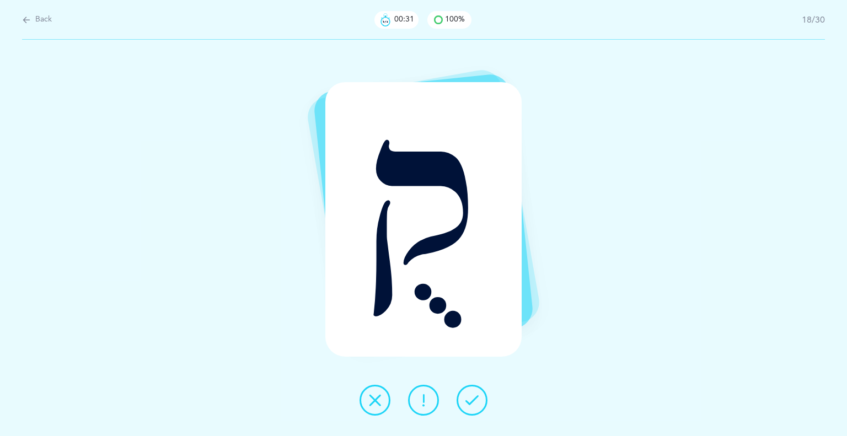
click at [470, 410] on button at bounding box center [472, 400] width 31 height 31
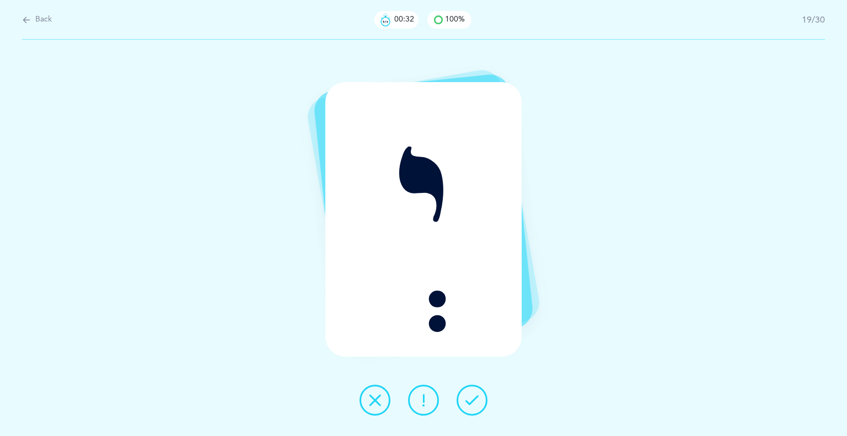
click at [470, 410] on button at bounding box center [472, 400] width 31 height 31
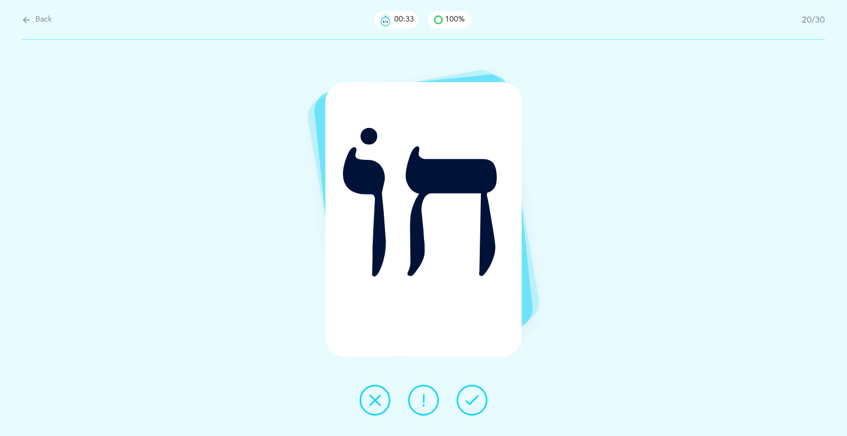
click at [470, 410] on button at bounding box center [472, 400] width 31 height 31
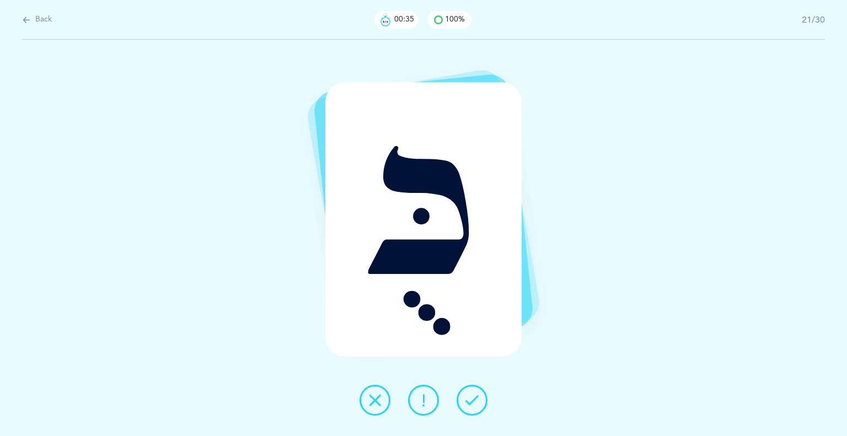
click at [470, 410] on button at bounding box center [472, 400] width 31 height 31
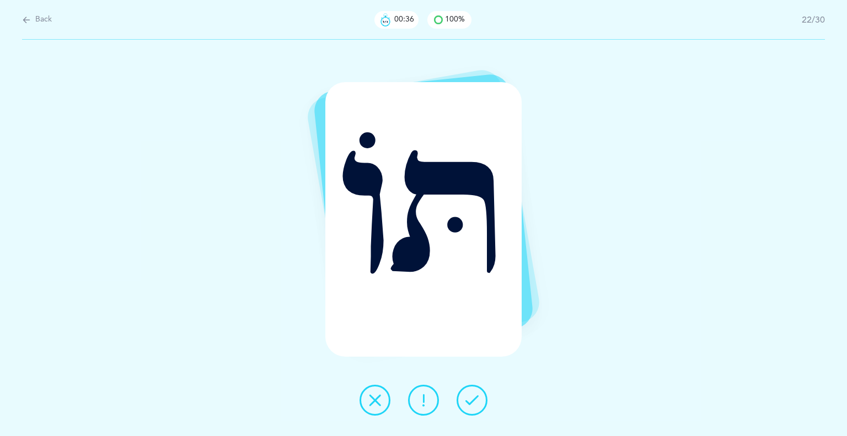
click at [470, 410] on button at bounding box center [472, 400] width 31 height 31
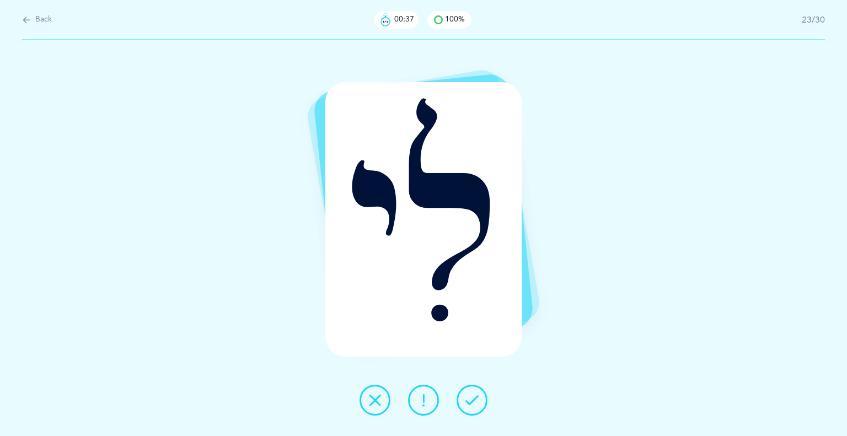
click at [470, 410] on button at bounding box center [472, 400] width 31 height 31
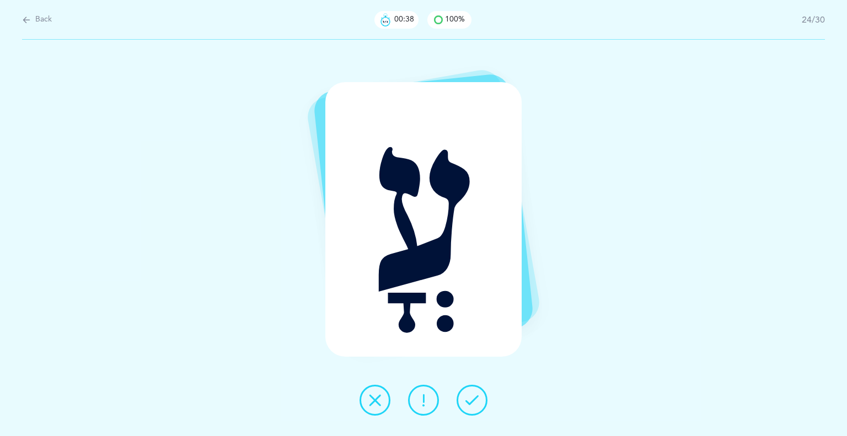
click at [470, 410] on button at bounding box center [472, 400] width 31 height 31
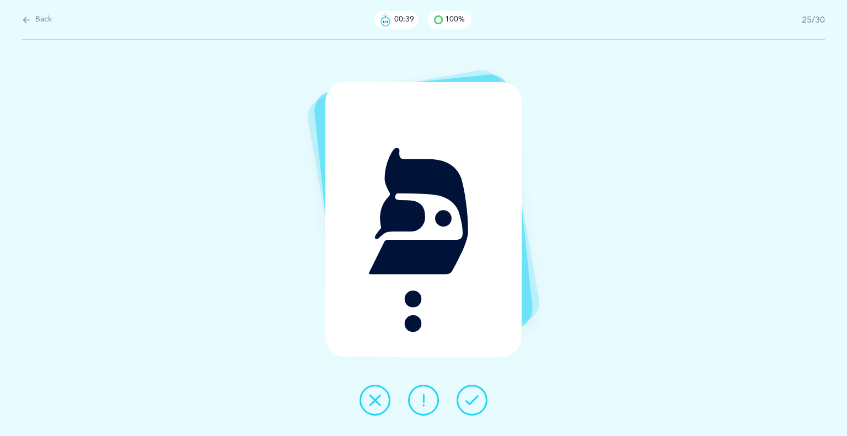
click at [470, 410] on button at bounding box center [472, 400] width 31 height 31
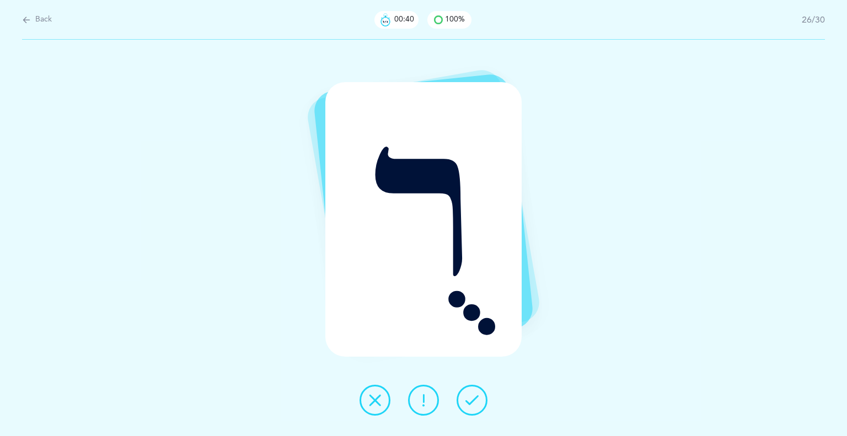
click at [470, 410] on button at bounding box center [472, 400] width 31 height 31
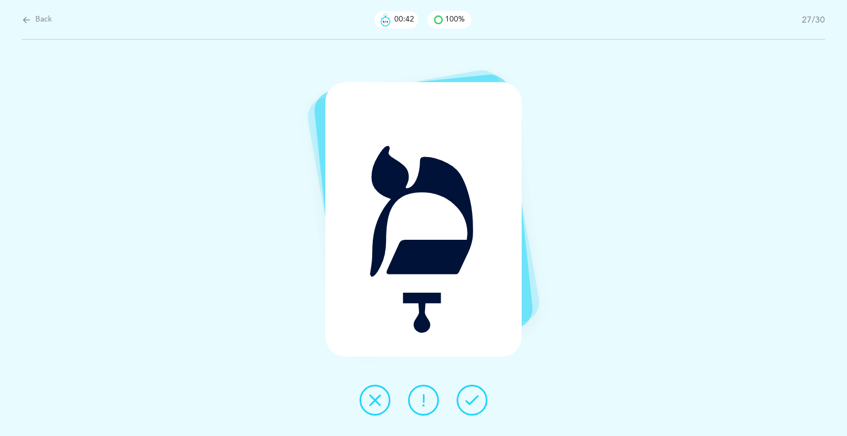
click at [470, 410] on button at bounding box center [472, 400] width 31 height 31
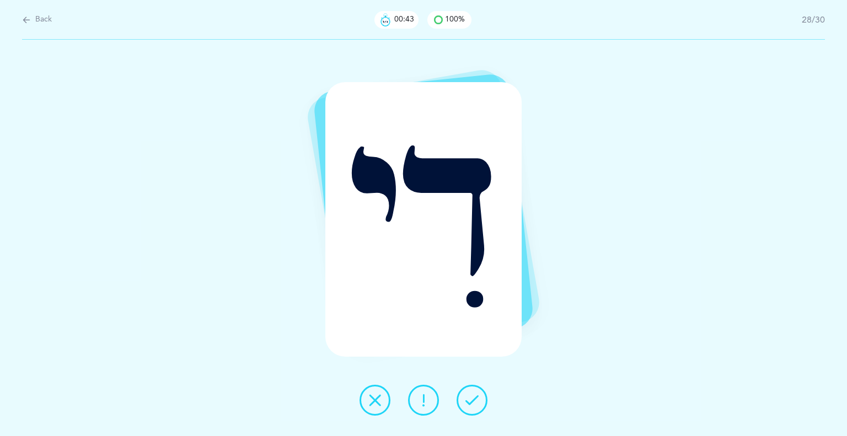
click at [470, 410] on button at bounding box center [472, 400] width 31 height 31
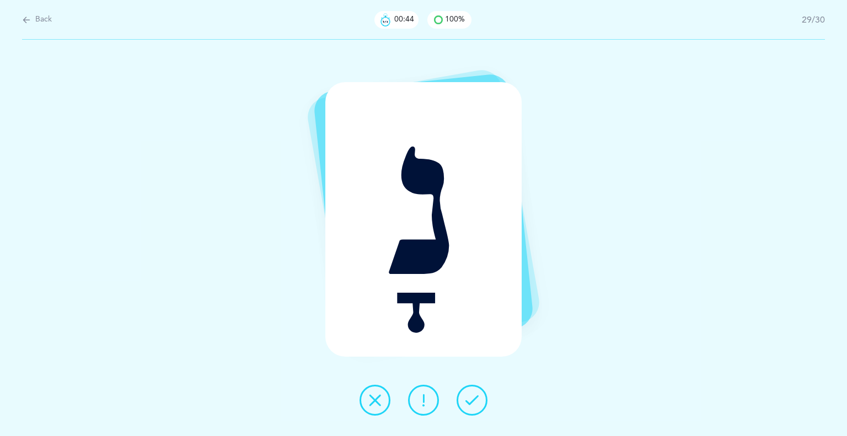
click at [470, 410] on button at bounding box center [472, 400] width 31 height 31
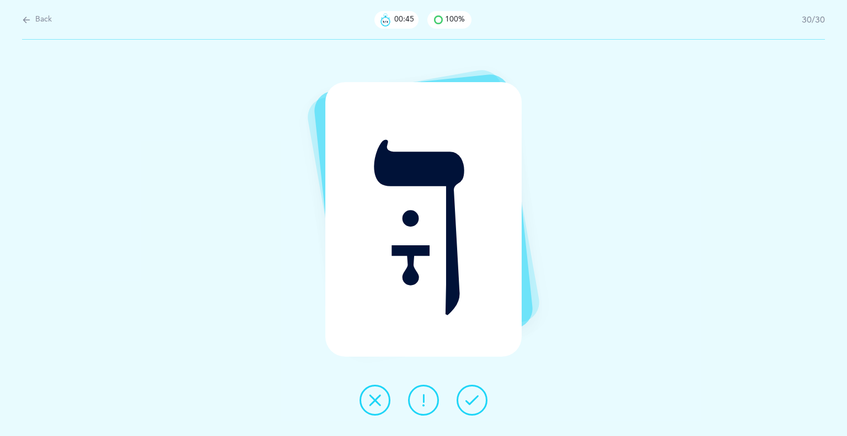
click at [470, 410] on button at bounding box center [472, 400] width 31 height 31
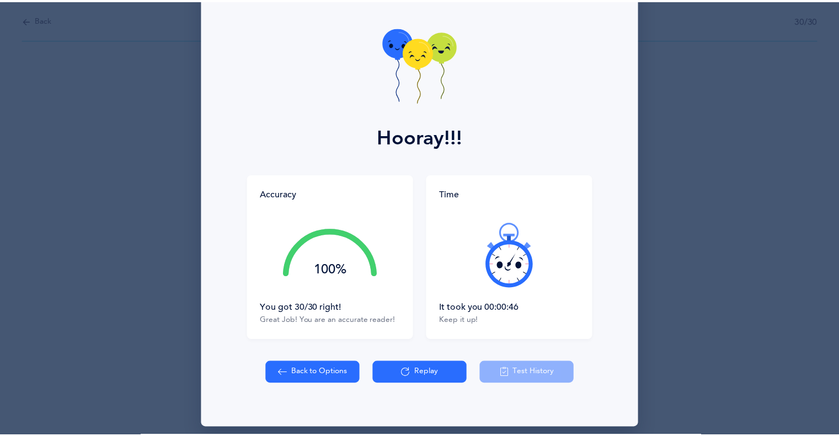
scroll to position [49, 0]
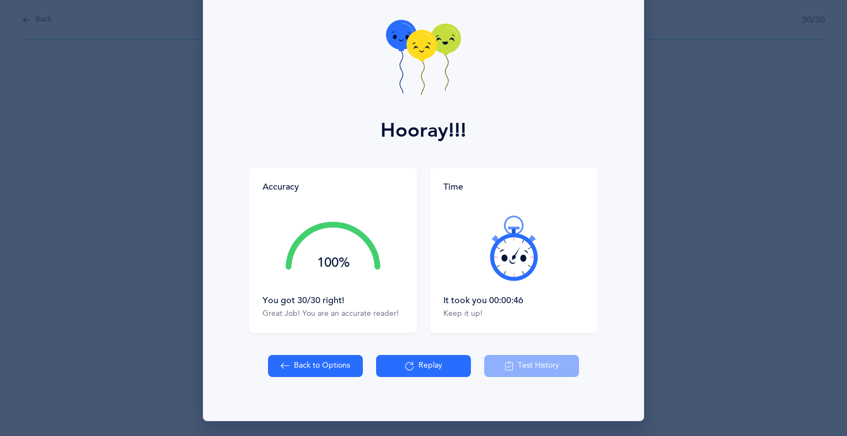
click at [314, 365] on button "Back to Options" at bounding box center [315, 366] width 95 height 22
select select "4"
select select "27"
select select "single"
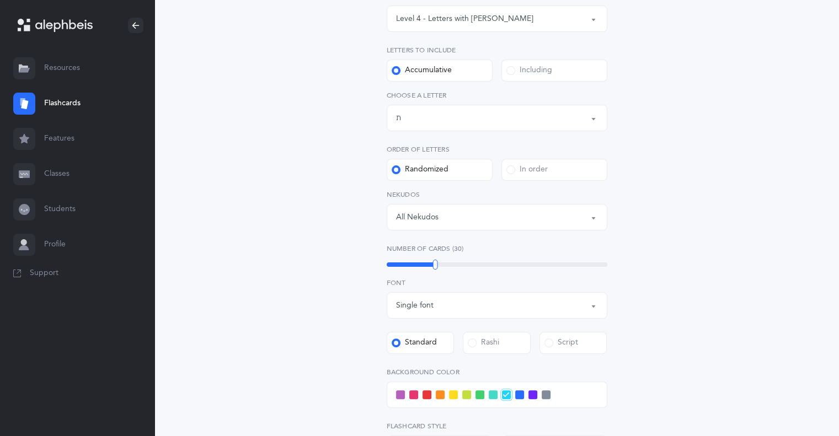
scroll to position [188, 0]
click at [64, 149] on link "Features" at bounding box center [77, 138] width 154 height 35
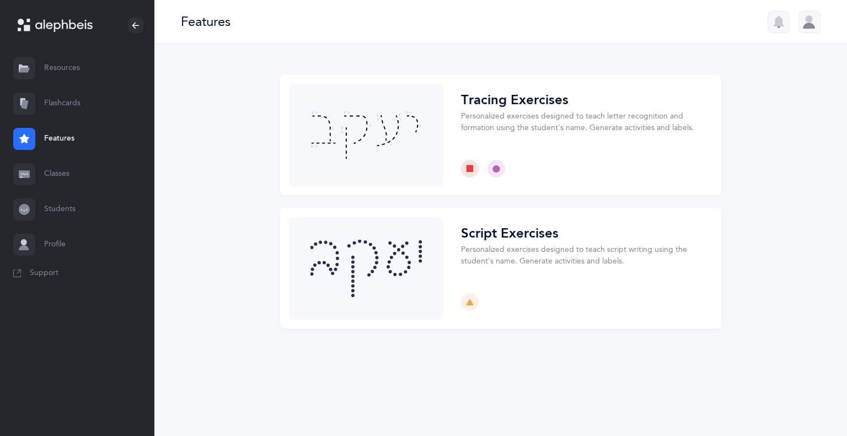
click at [69, 94] on link "Flashcards" at bounding box center [77, 103] width 154 height 35
